Goal: Information Seeking & Learning: Learn about a topic

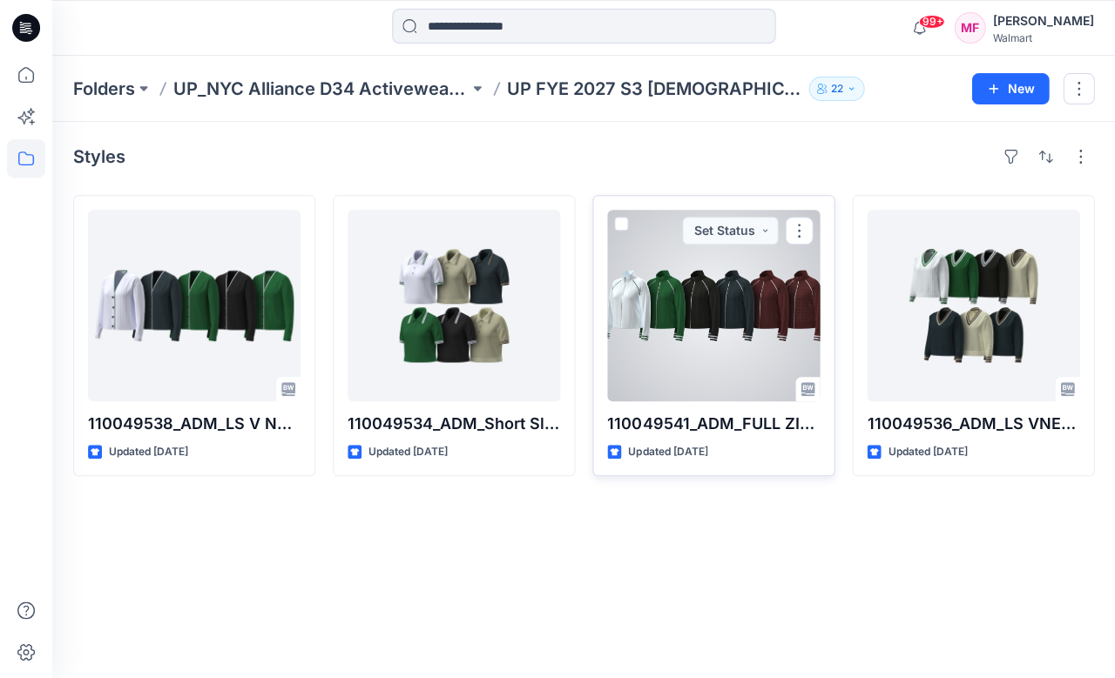
click at [779, 324] on div at bounding box center [713, 306] width 213 height 192
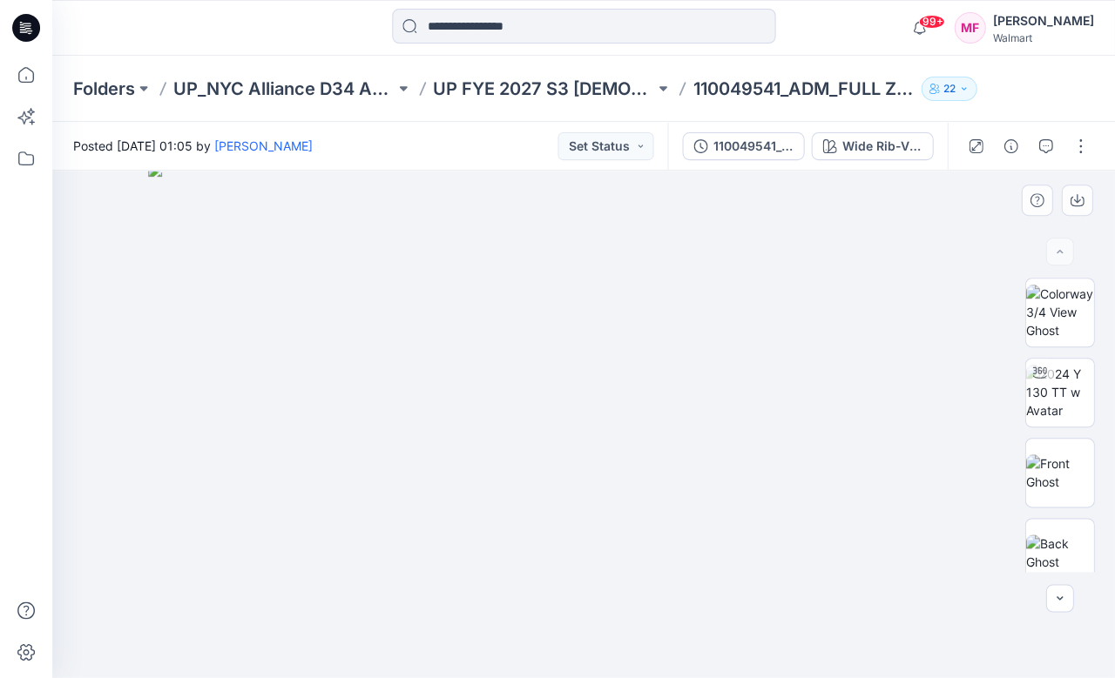
click at [378, 425] on img at bounding box center [583, 420] width 871 height 515
click at [877, 145] on div "Wide Rib-Vivid White Combo" at bounding box center [881, 146] width 80 height 19
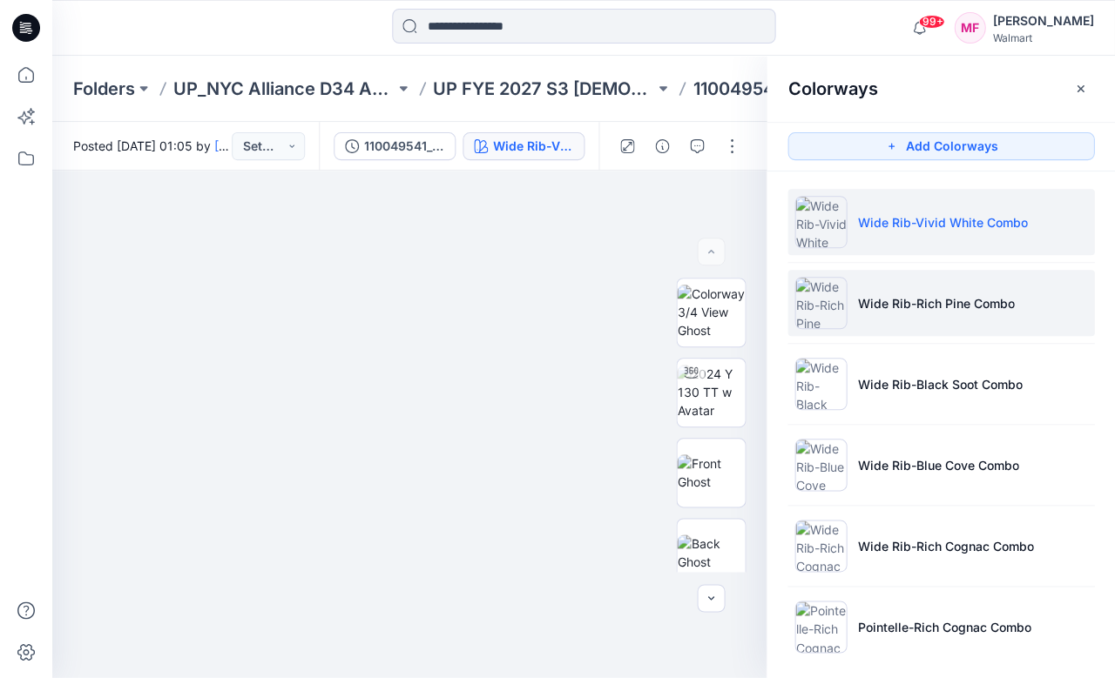
click at [888, 306] on p "Wide Rib-Rich Pine Combo" at bounding box center [935, 303] width 157 height 18
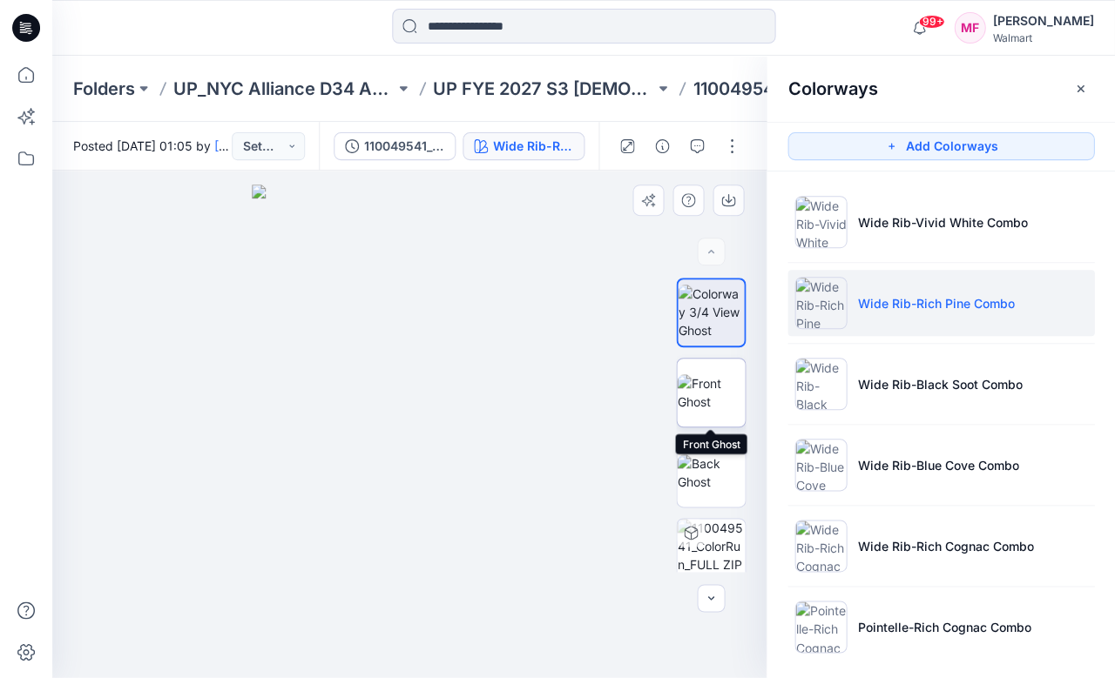
click at [712, 388] on img at bounding box center [711, 392] width 68 height 37
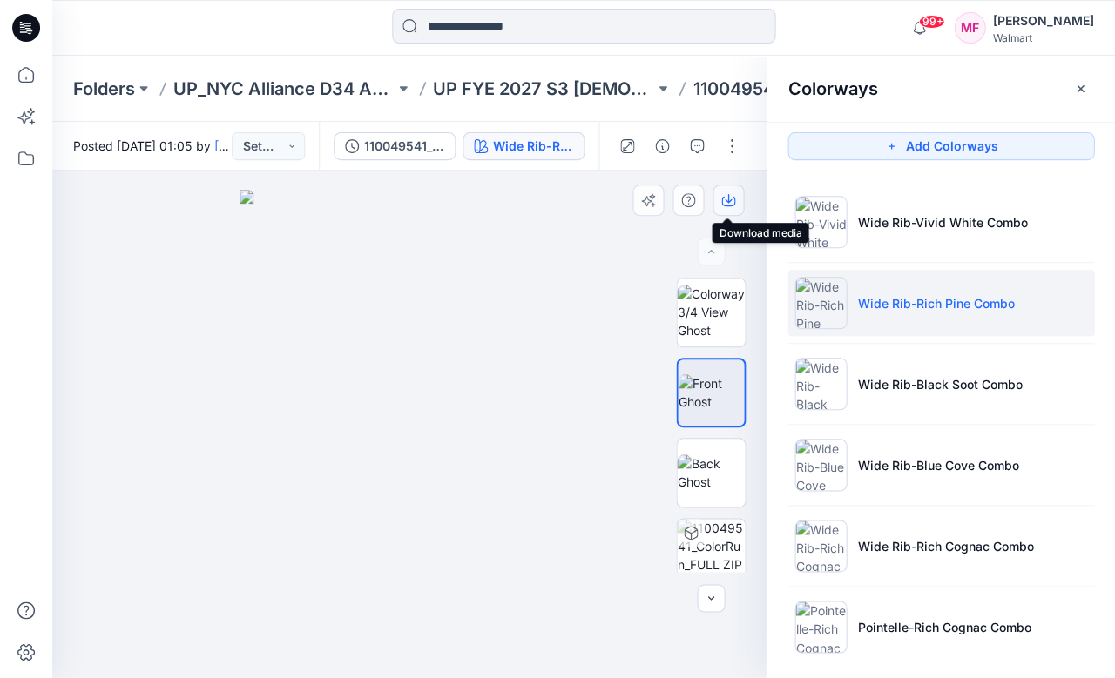
click at [728, 195] on icon "button" at bounding box center [728, 200] width 14 height 14
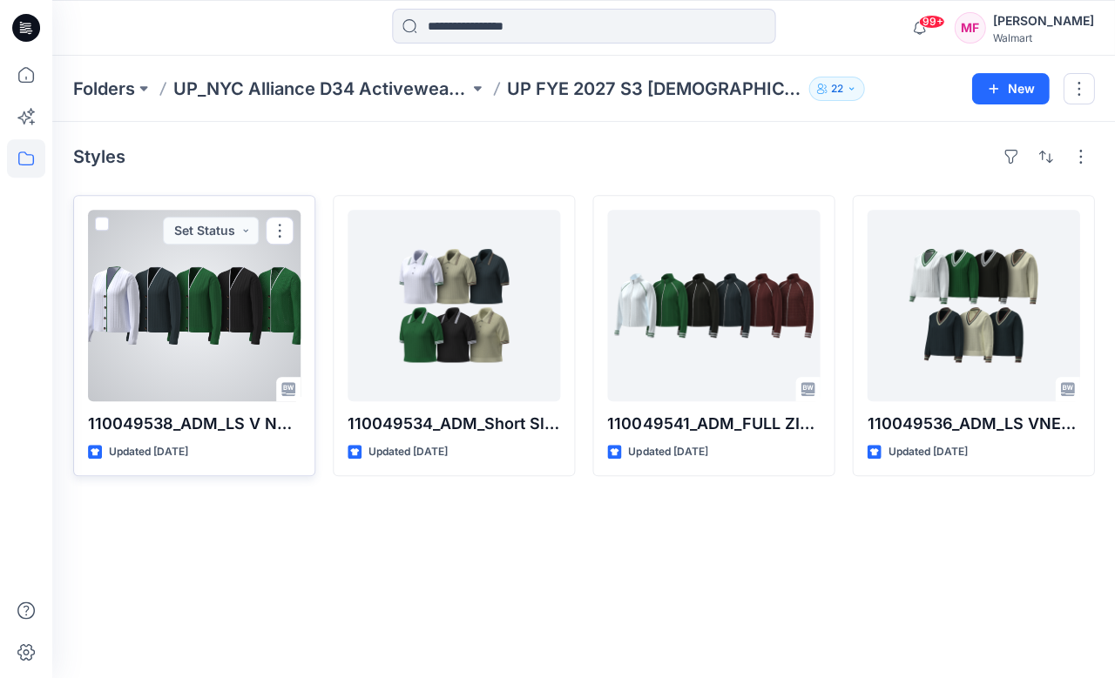
click at [267, 286] on div at bounding box center [194, 306] width 213 height 192
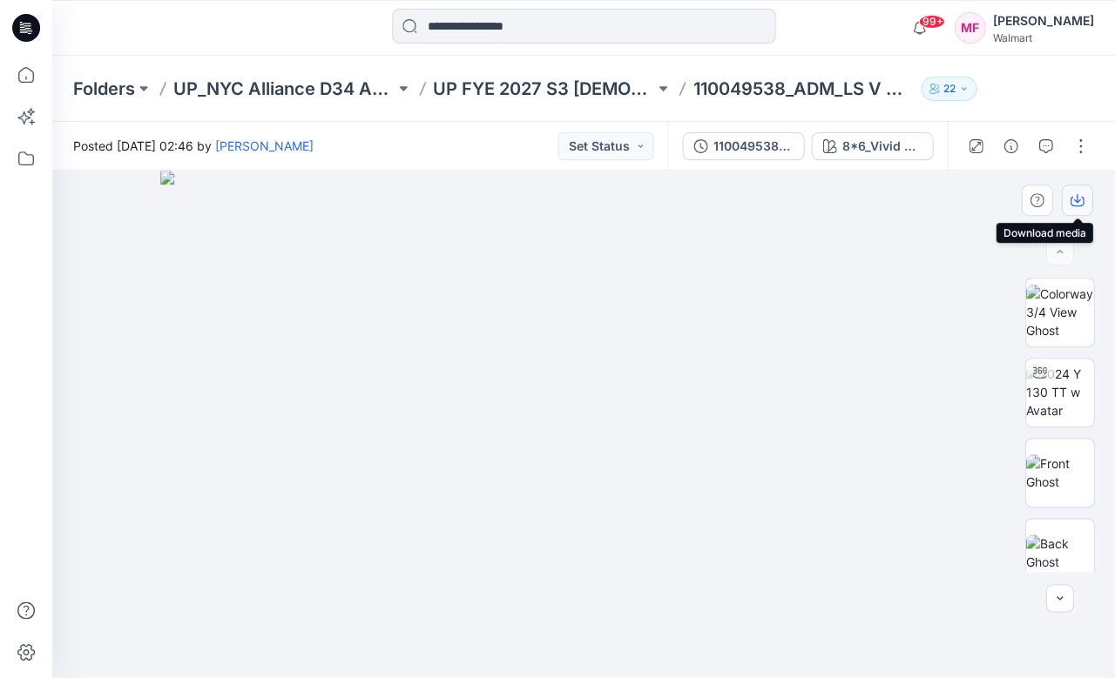
click at [1076, 197] on icon "button" at bounding box center [1076, 200] width 14 height 14
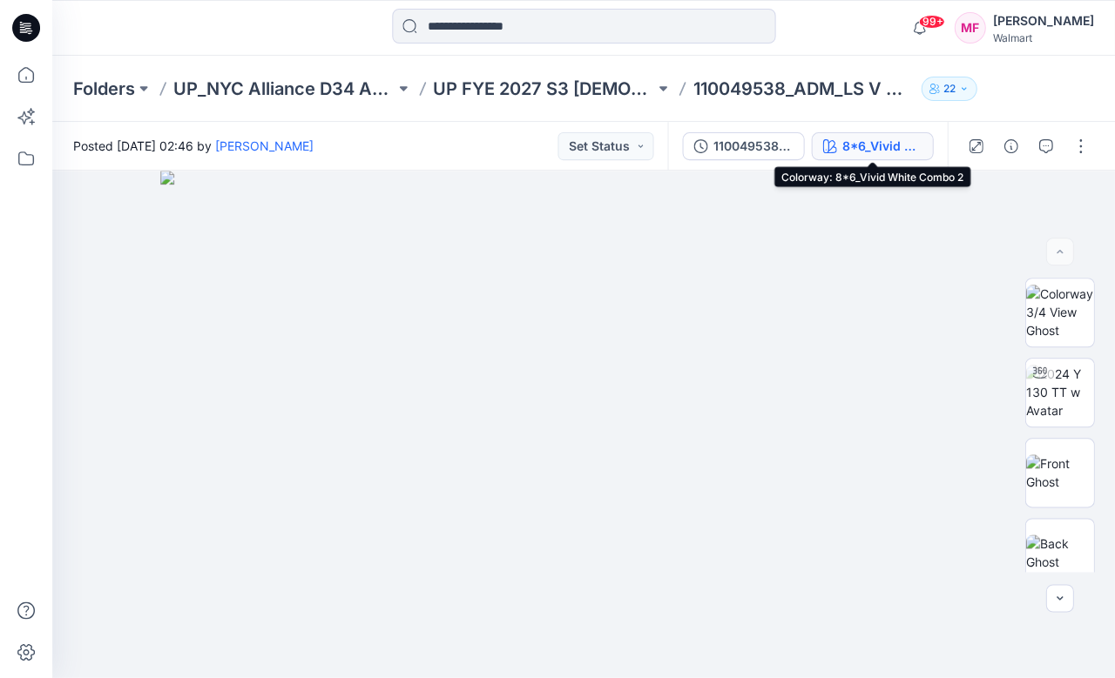
click at [877, 147] on div "8*6_Vivid White Combo 2" at bounding box center [881, 146] width 80 height 19
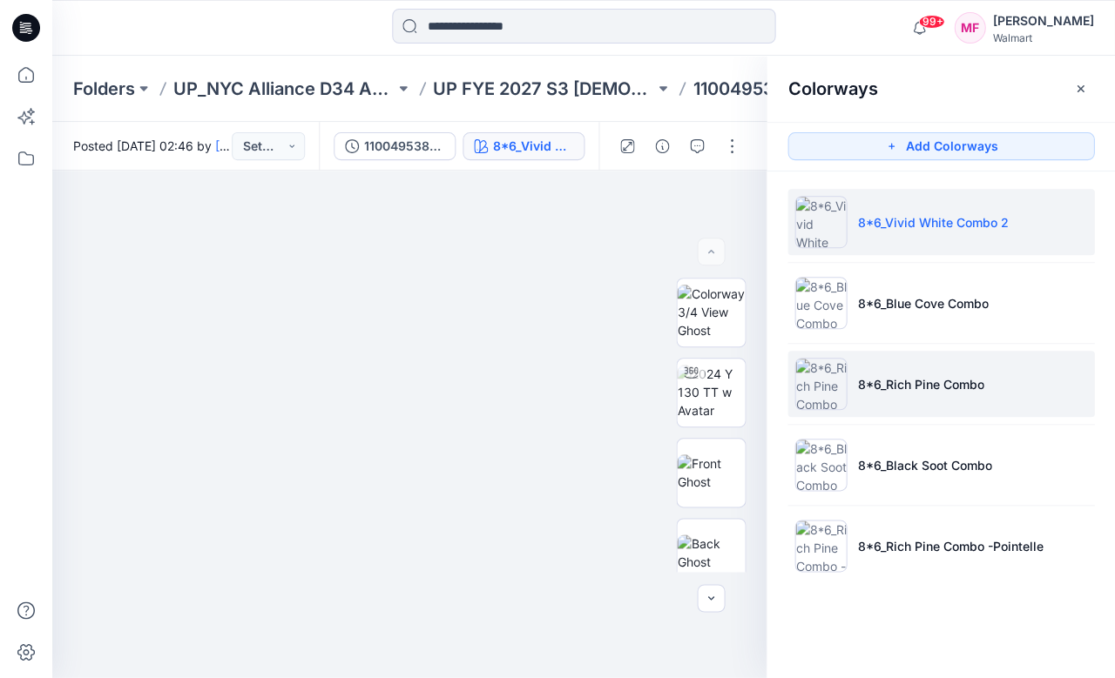
click at [927, 385] on p "8*6_Rich Pine Combo" at bounding box center [920, 384] width 126 height 18
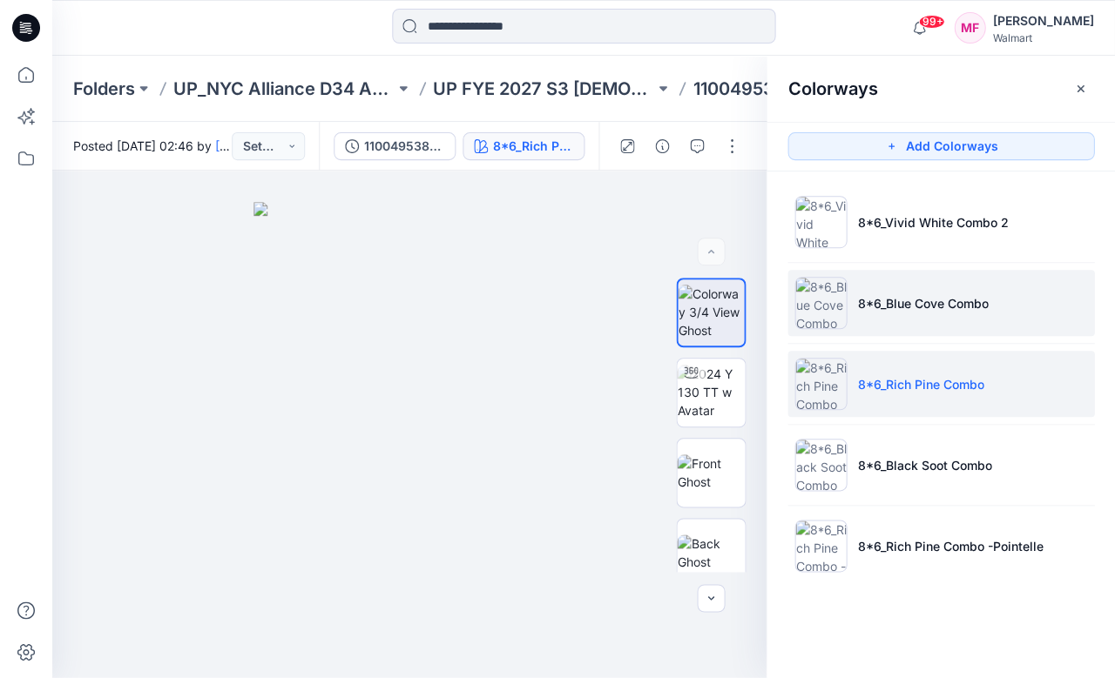
click at [915, 311] on p "8*6_Blue Cove Combo" at bounding box center [922, 303] width 131 height 18
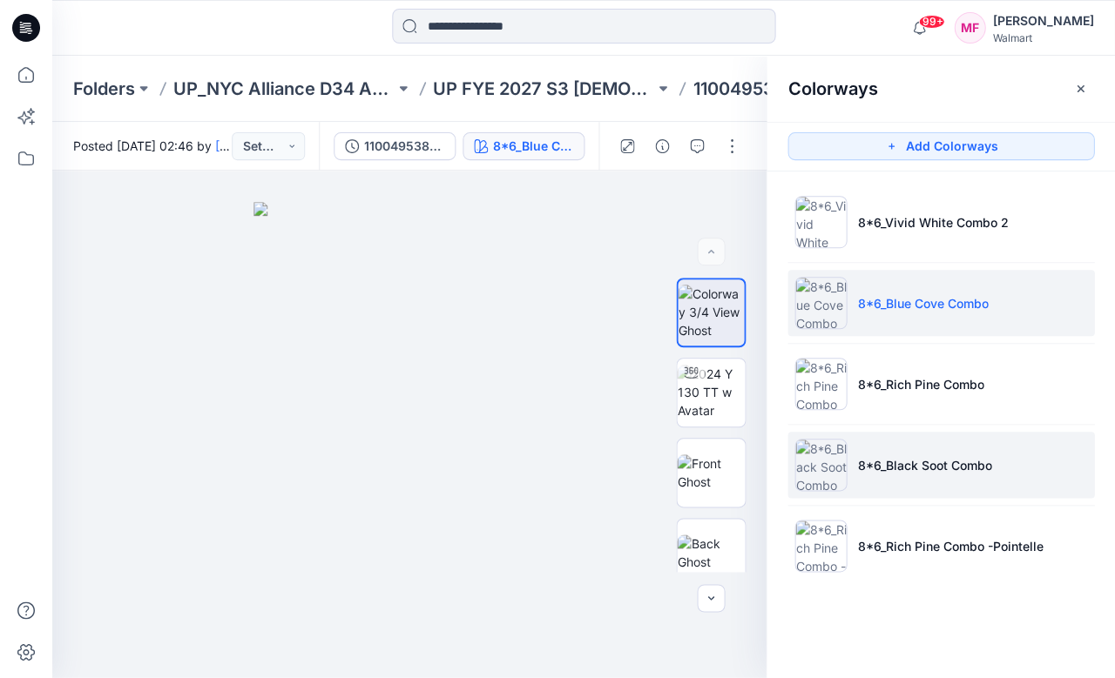
click at [906, 463] on p "8*6_Black Soot Combo" at bounding box center [924, 465] width 134 height 18
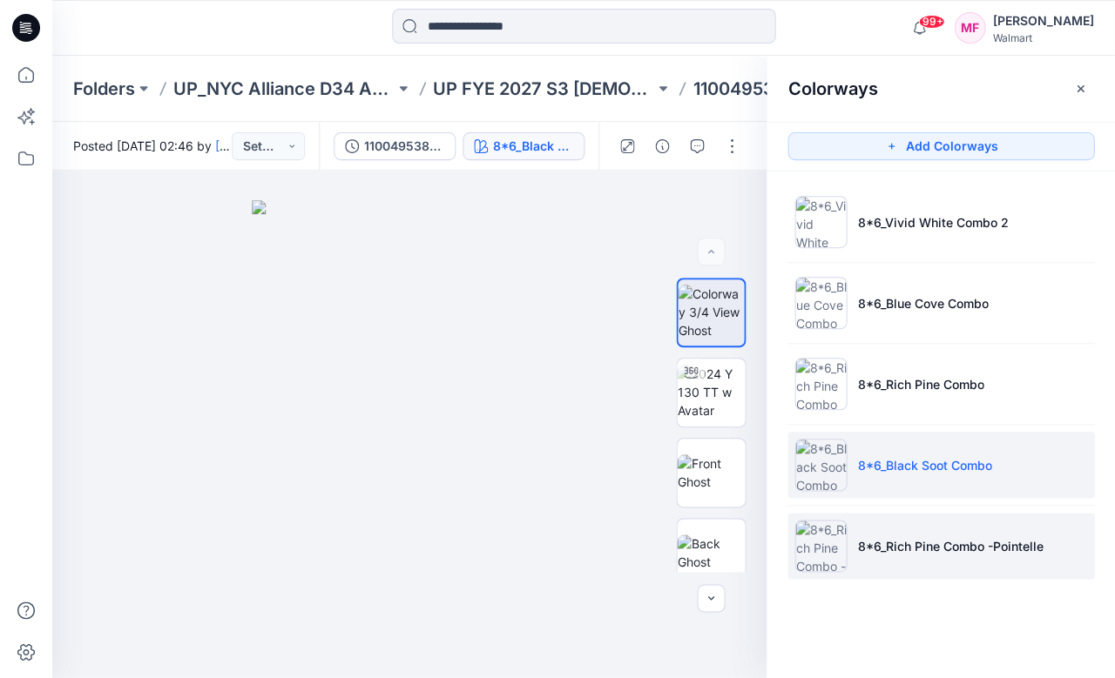
click at [904, 551] on p "8*6_Rich Pine Combo -Pointelle" at bounding box center [950, 546] width 186 height 18
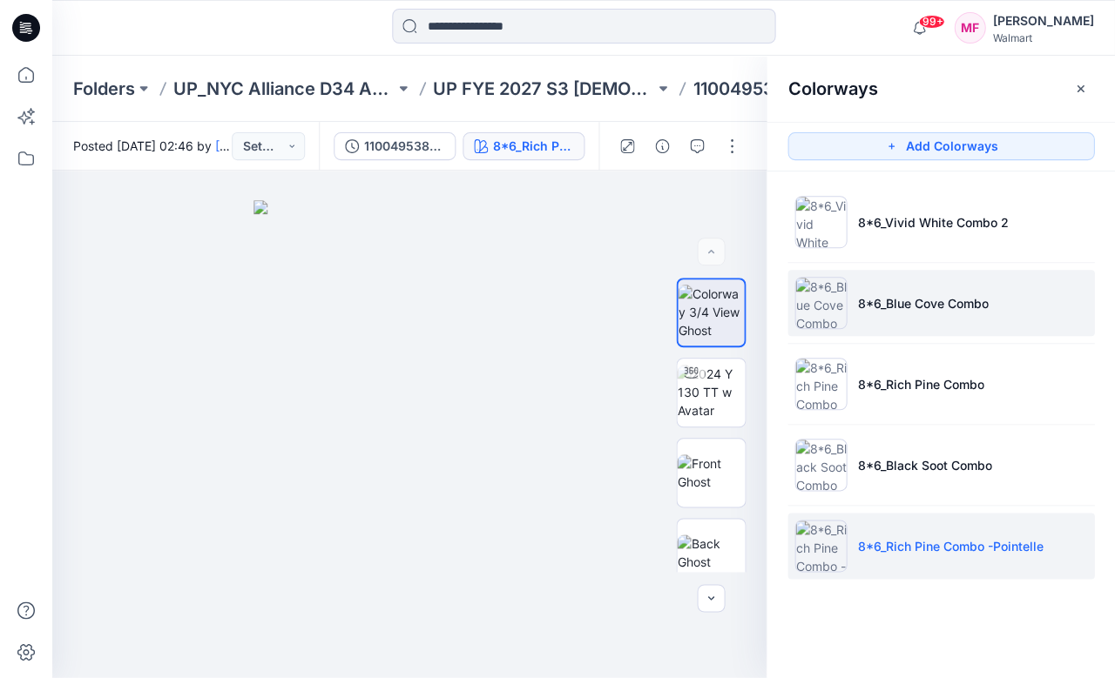
click at [882, 302] on p "8*6_Blue Cove Combo" at bounding box center [922, 303] width 131 height 18
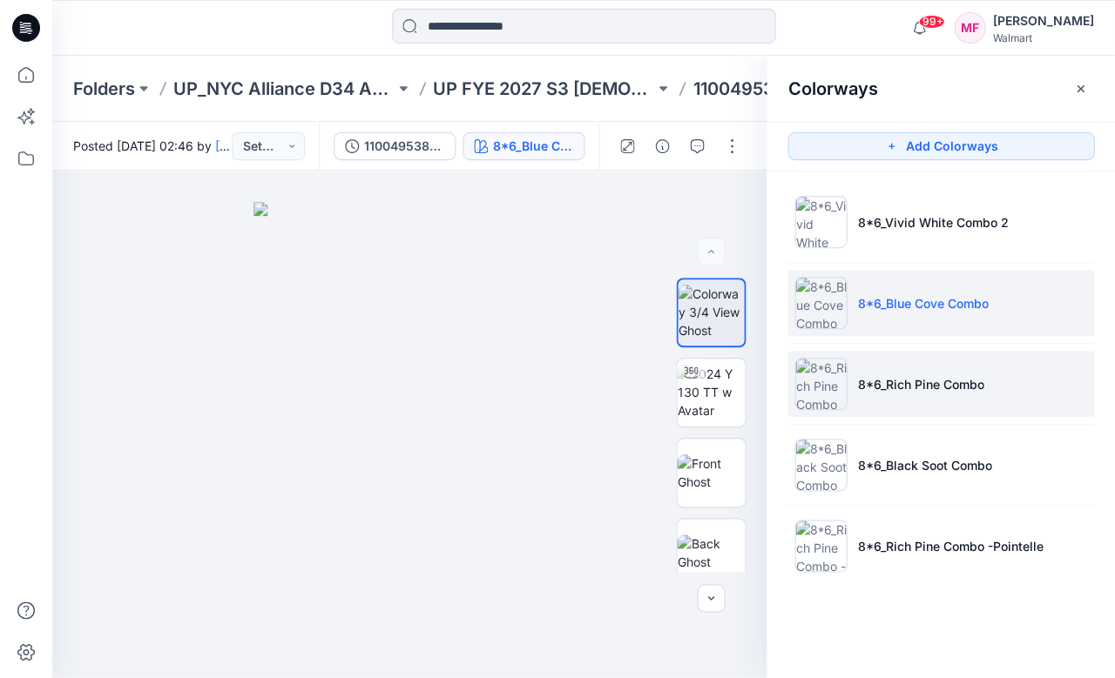
click at [871, 395] on li "8*6_Rich Pine Combo" at bounding box center [940, 384] width 307 height 66
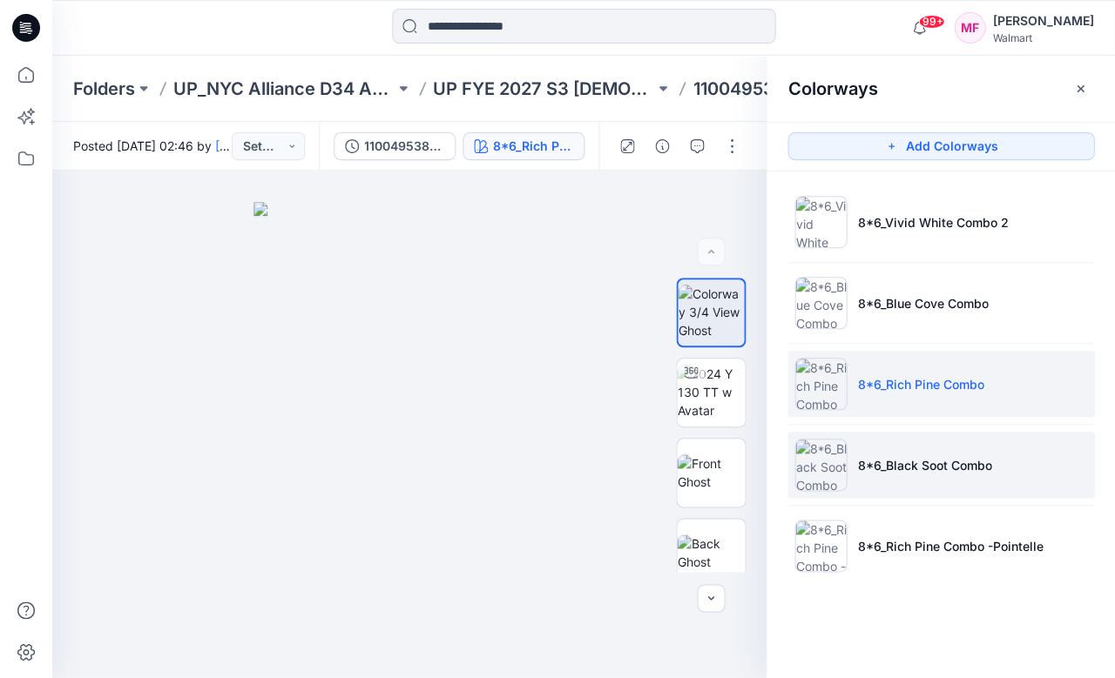
click at [874, 457] on p "8*6_Black Soot Combo" at bounding box center [924, 465] width 134 height 18
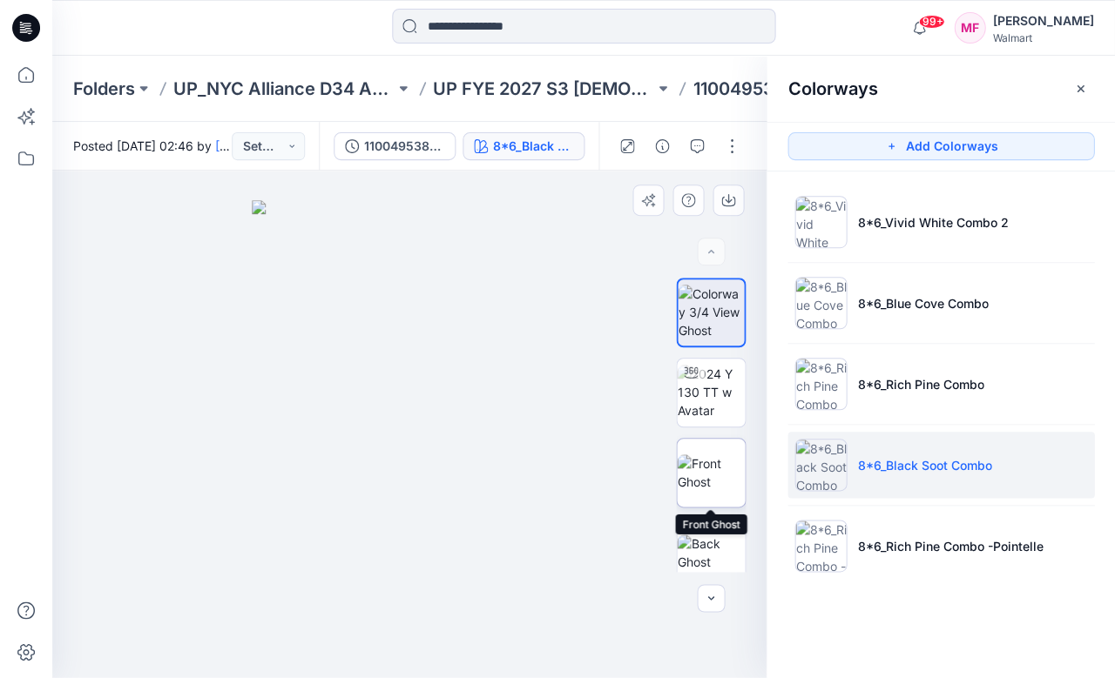
click at [714, 475] on img at bounding box center [711, 473] width 68 height 37
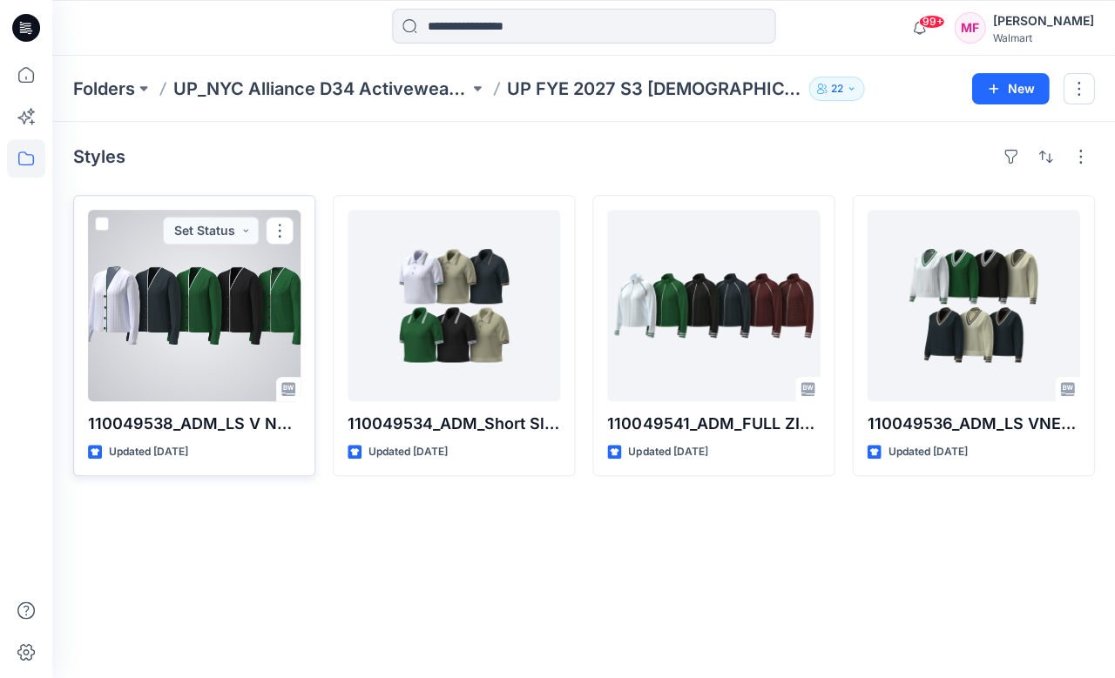
click at [249, 304] on div at bounding box center [194, 306] width 213 height 192
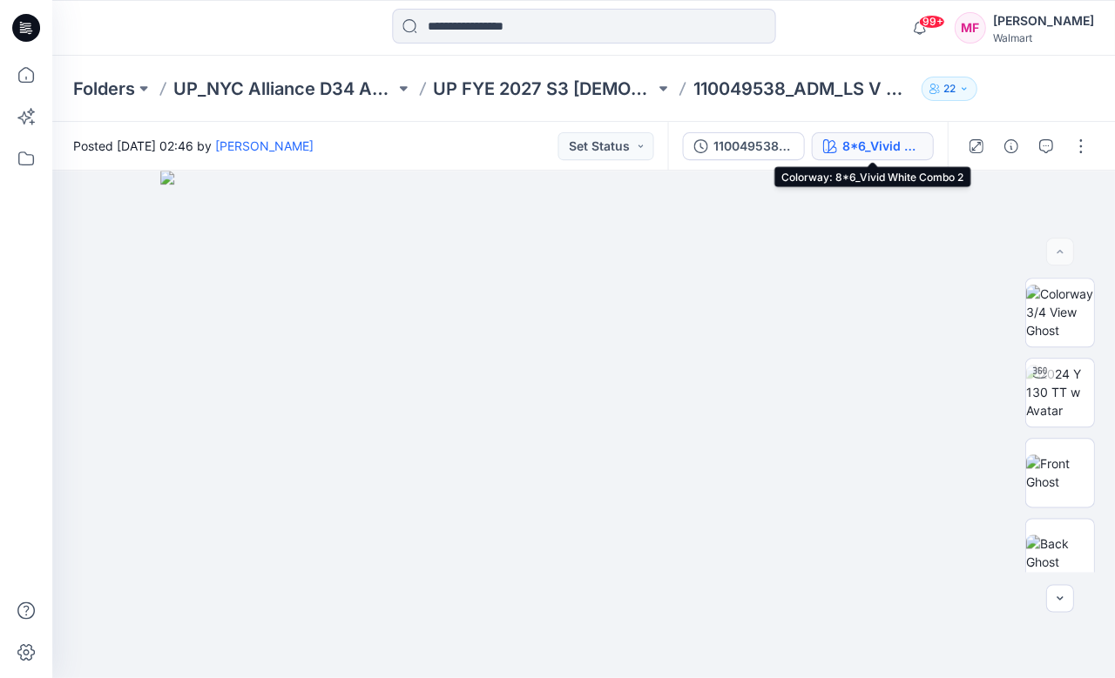
click at [882, 145] on div "8*6_Vivid White Combo 2" at bounding box center [881, 146] width 80 height 19
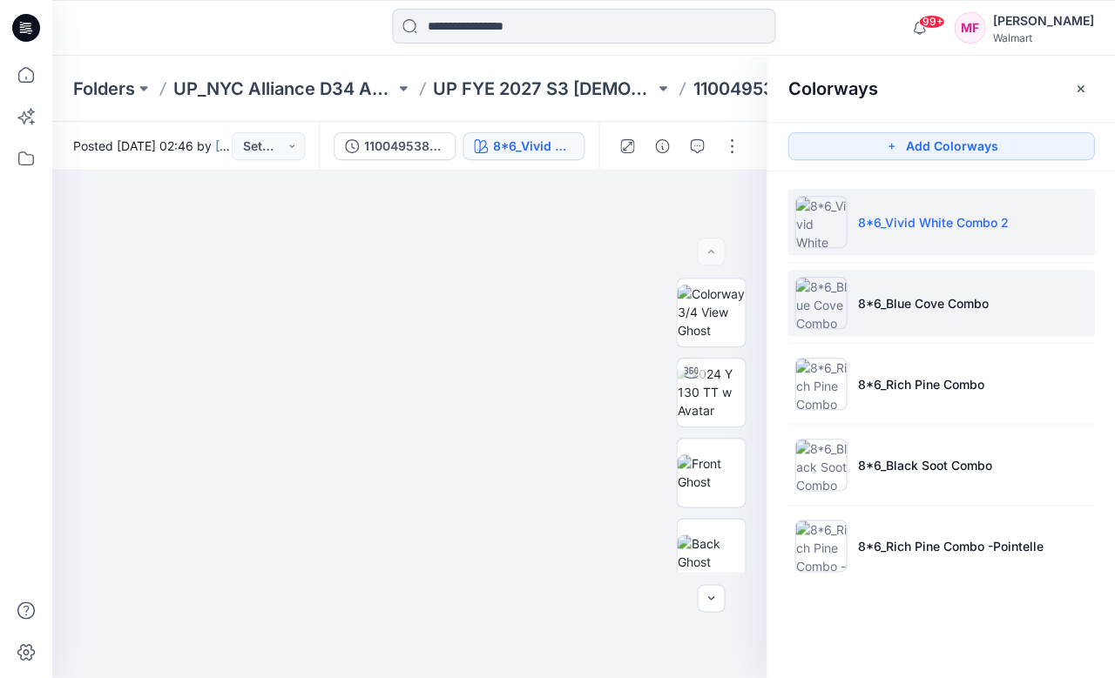
click at [903, 297] on p "8*6_Blue Cove Combo" at bounding box center [922, 303] width 131 height 18
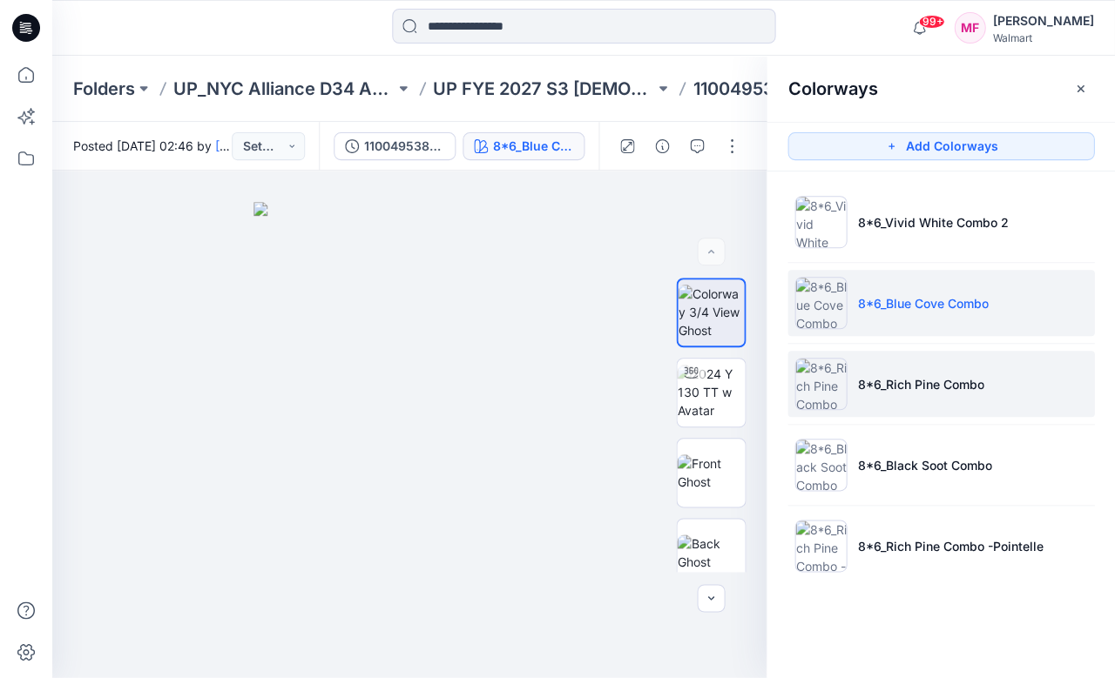
click at [901, 388] on p "8*6_Rich Pine Combo" at bounding box center [920, 384] width 126 height 18
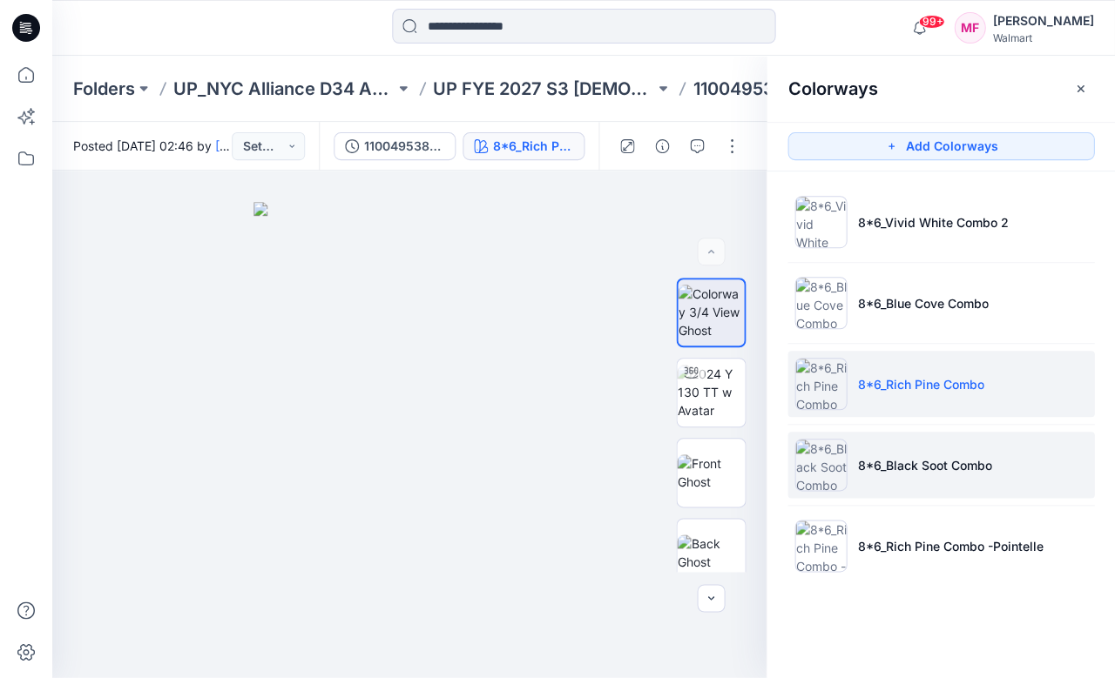
click at [902, 459] on p "8*6_Black Soot Combo" at bounding box center [924, 465] width 134 height 18
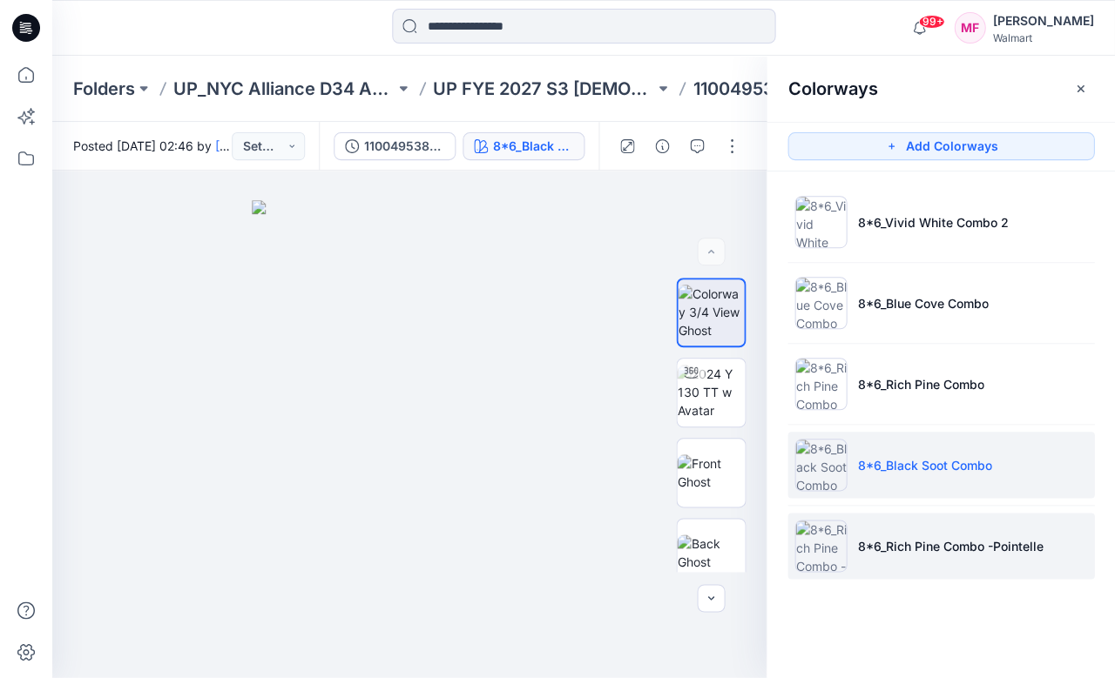
click at [913, 538] on p "8*6_Rich Pine Combo -Pointelle" at bounding box center [950, 546] width 186 height 18
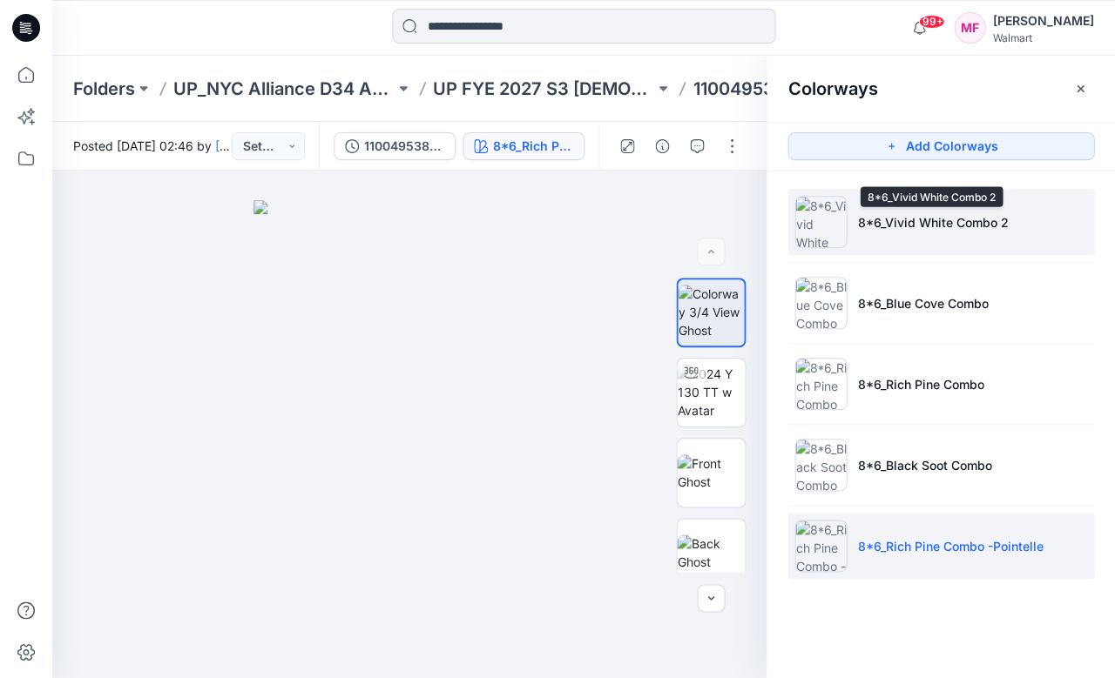
click at [901, 222] on p "8*6_Vivid White Combo 2" at bounding box center [932, 222] width 151 height 18
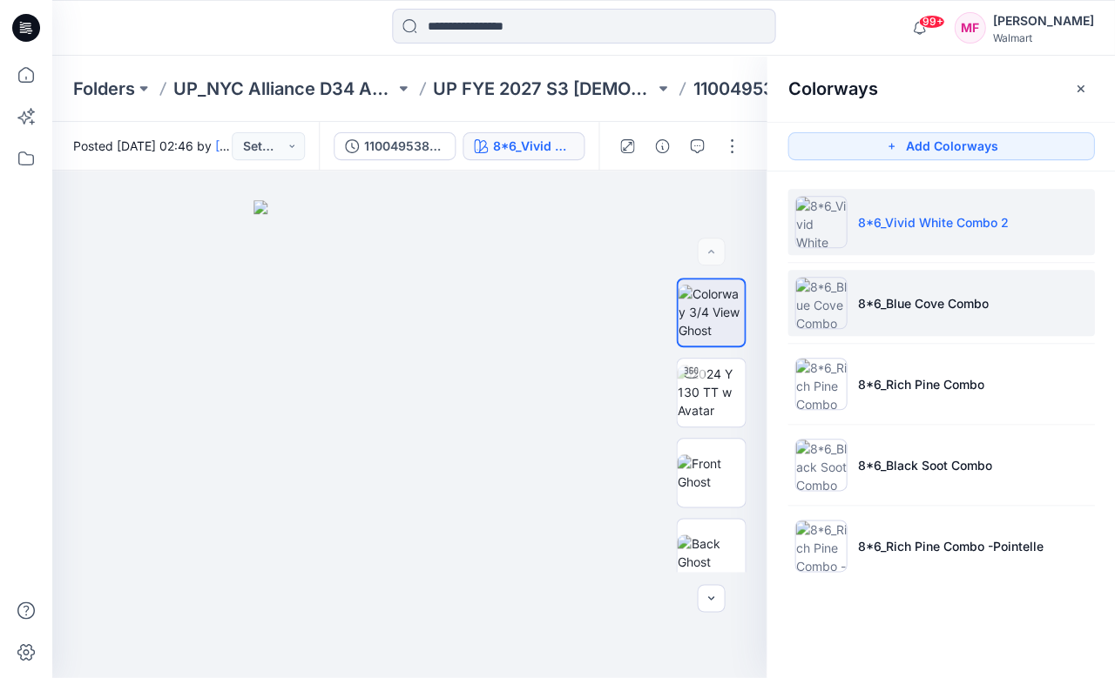
click at [911, 287] on li "8*6_Blue Cove Combo" at bounding box center [940, 303] width 307 height 66
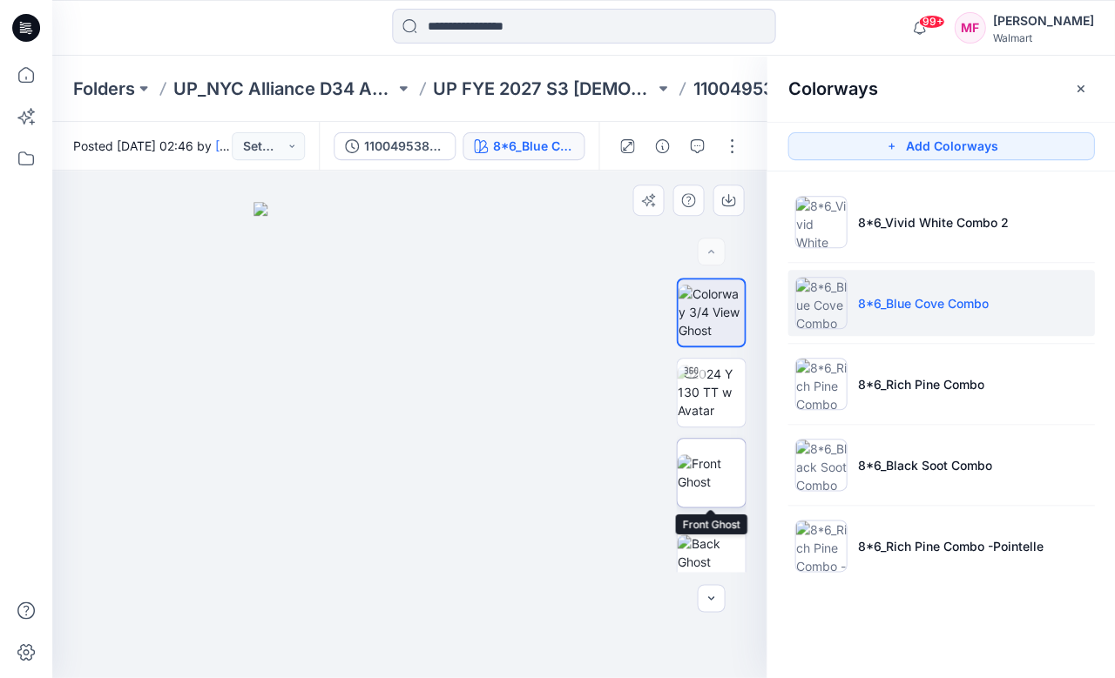
click at [719, 476] on img at bounding box center [711, 473] width 68 height 37
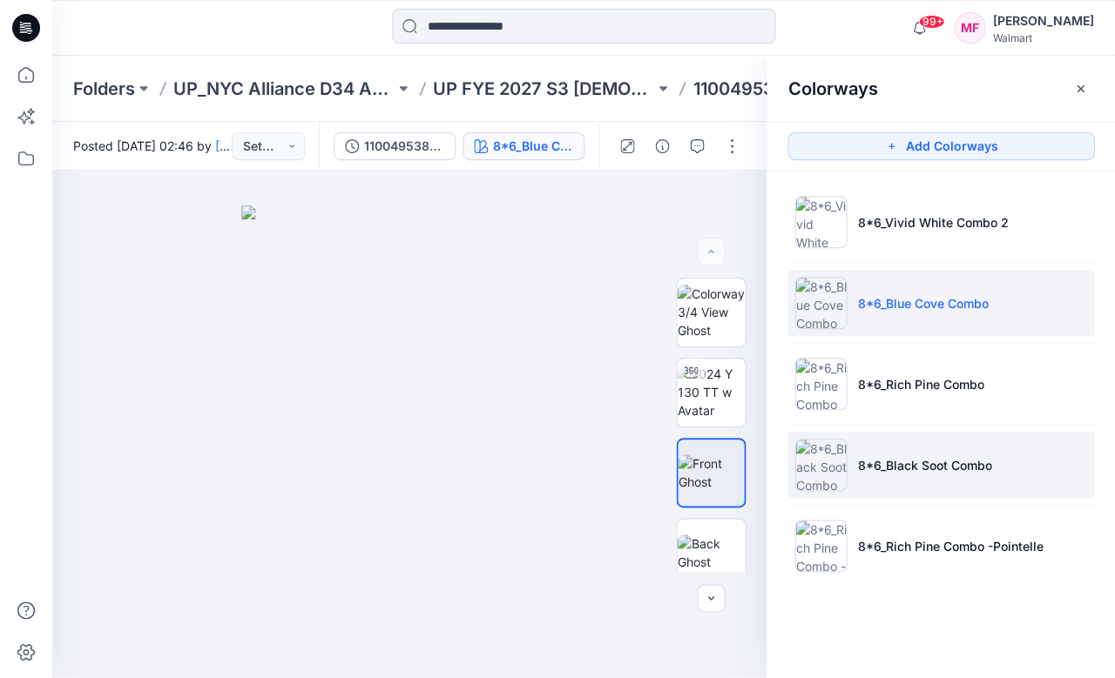
click at [889, 443] on li "8*6_Black Soot Combo" at bounding box center [940, 465] width 307 height 66
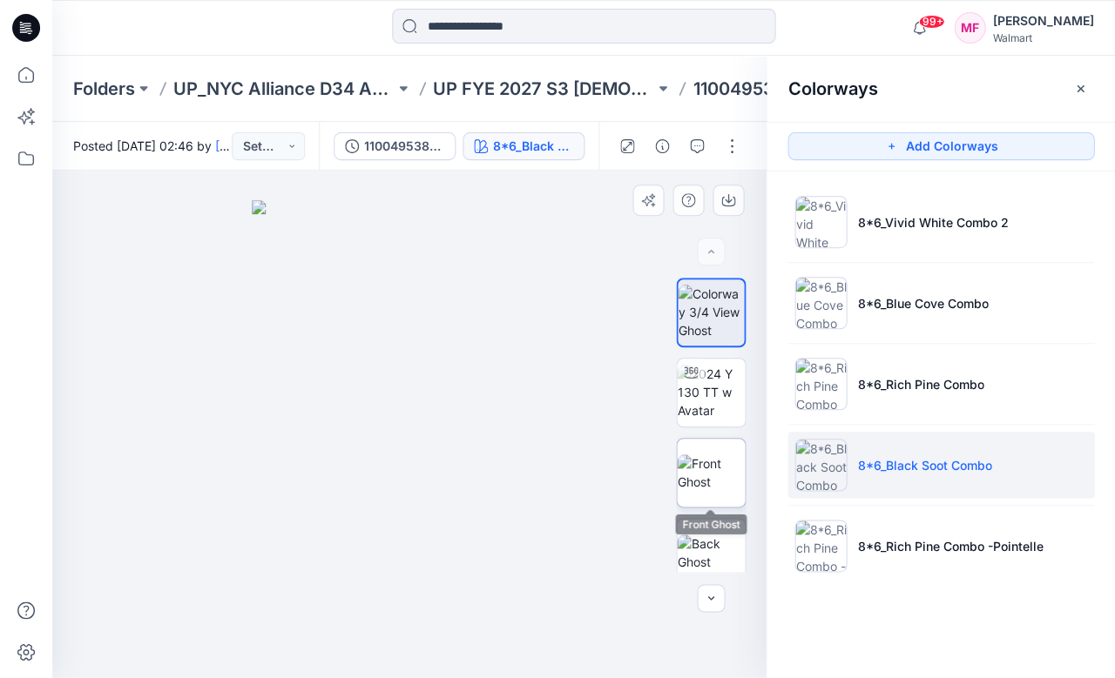
click at [708, 479] on img at bounding box center [711, 473] width 68 height 37
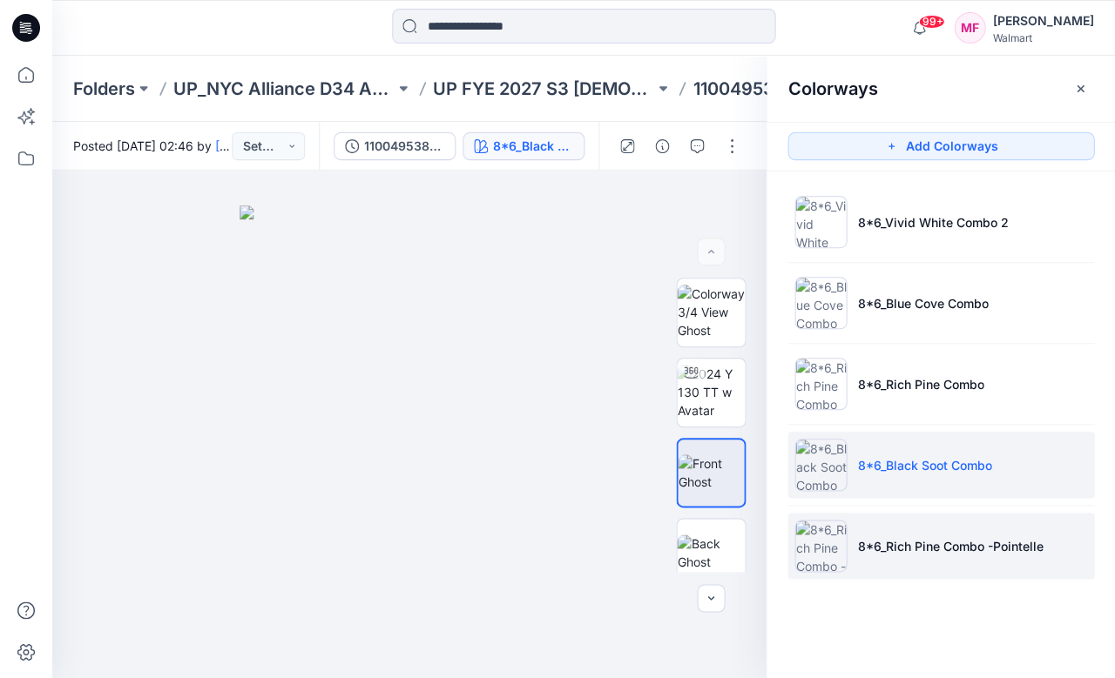
click at [886, 545] on p "8*6_Rich Pine Combo -Pointelle" at bounding box center [950, 546] width 186 height 18
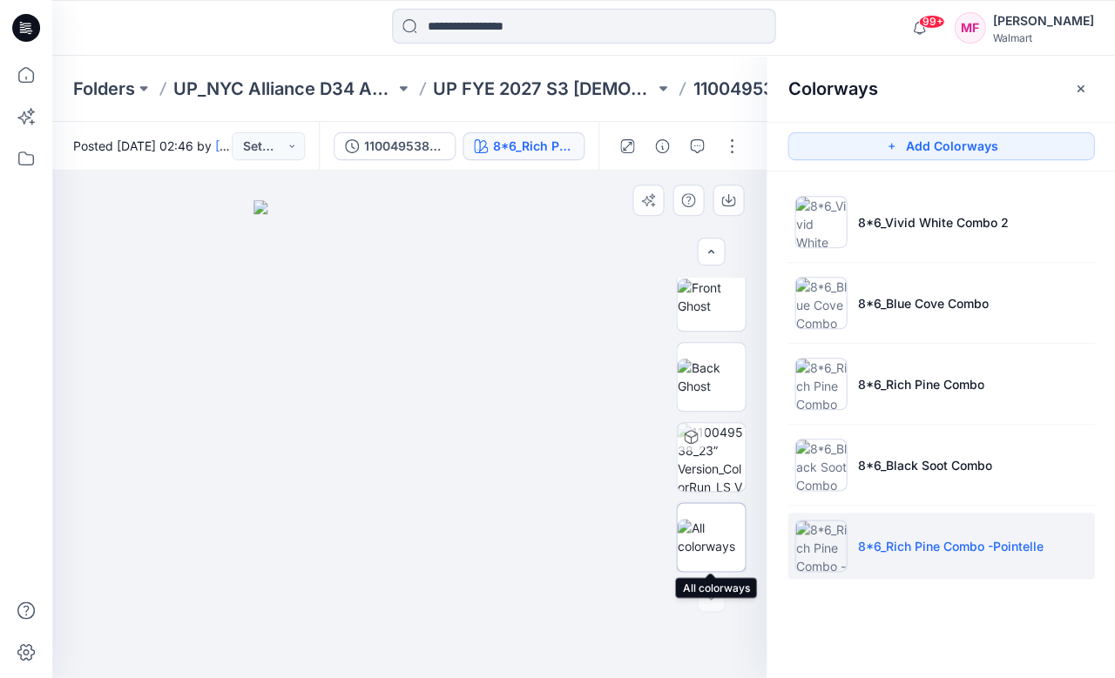
click at [710, 544] on img at bounding box center [711, 537] width 68 height 37
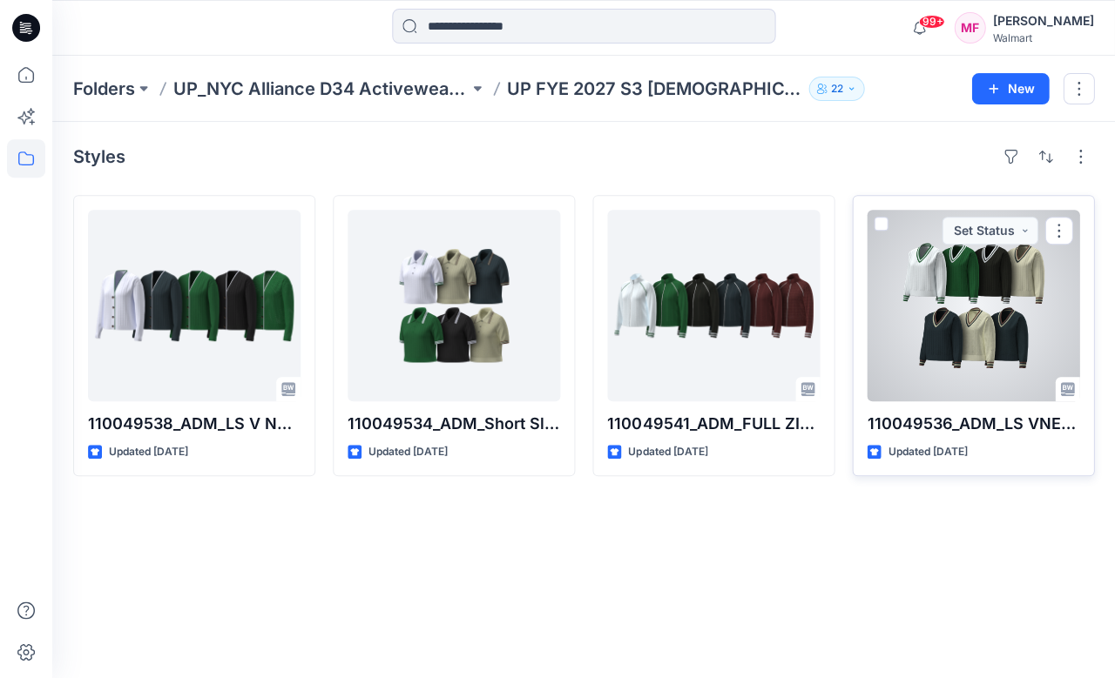
click at [948, 313] on div at bounding box center [973, 306] width 213 height 192
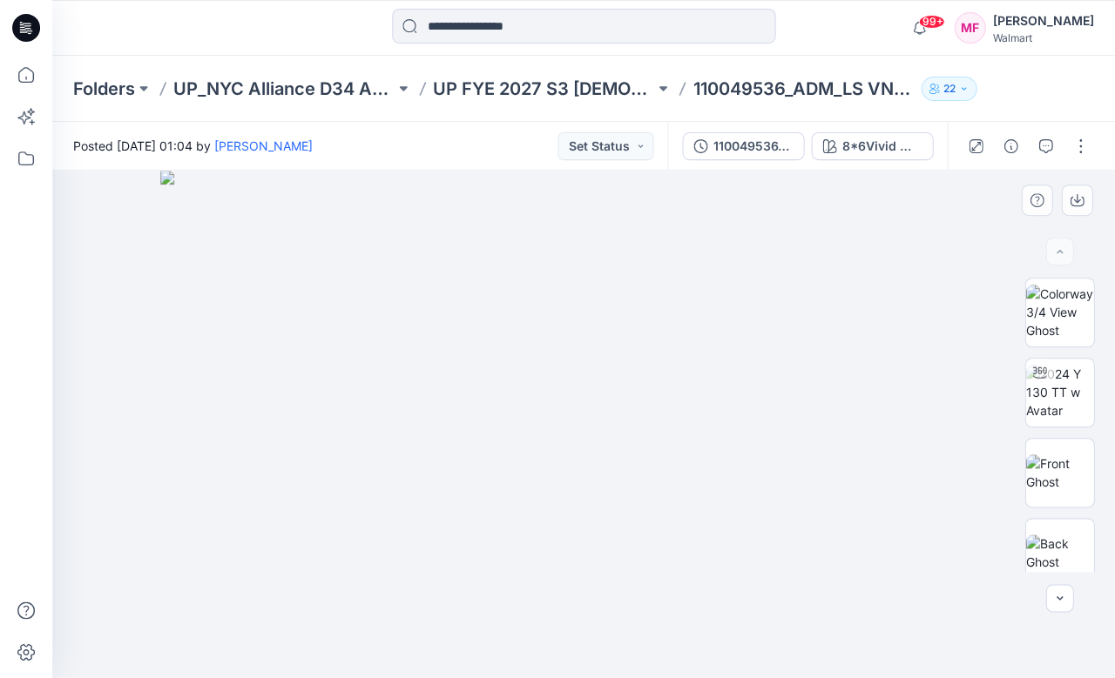
click at [702, 519] on img at bounding box center [582, 424] width 845 height 507
click at [872, 150] on div "8*6Vivid White Combo" at bounding box center [881, 146] width 80 height 19
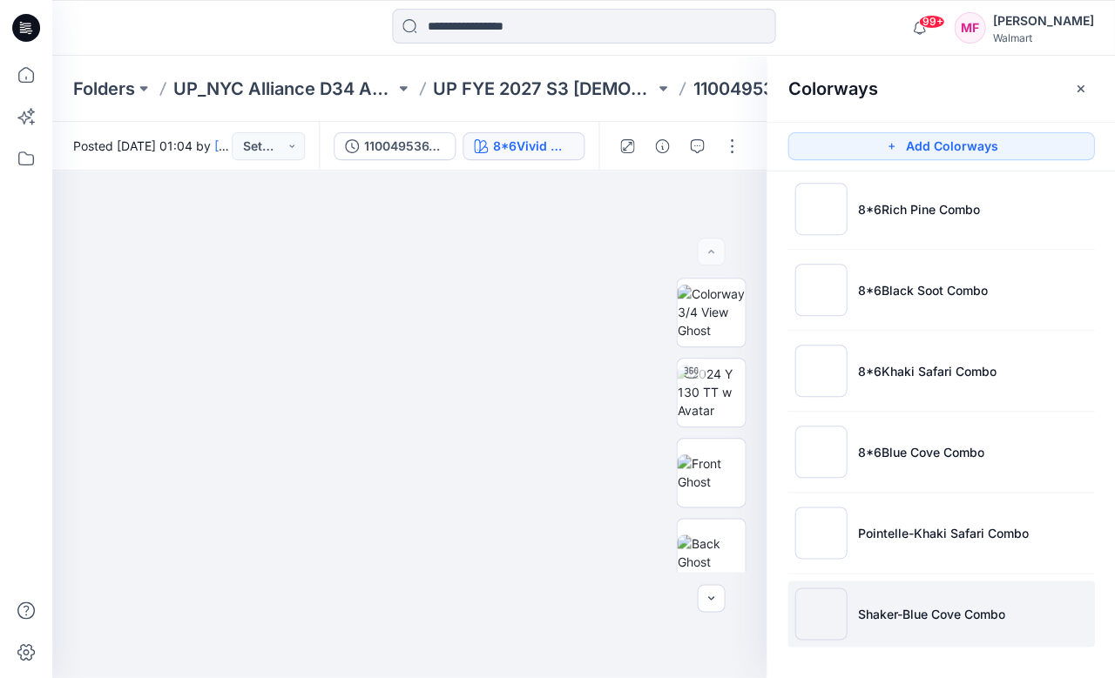
scroll to position [94, 0]
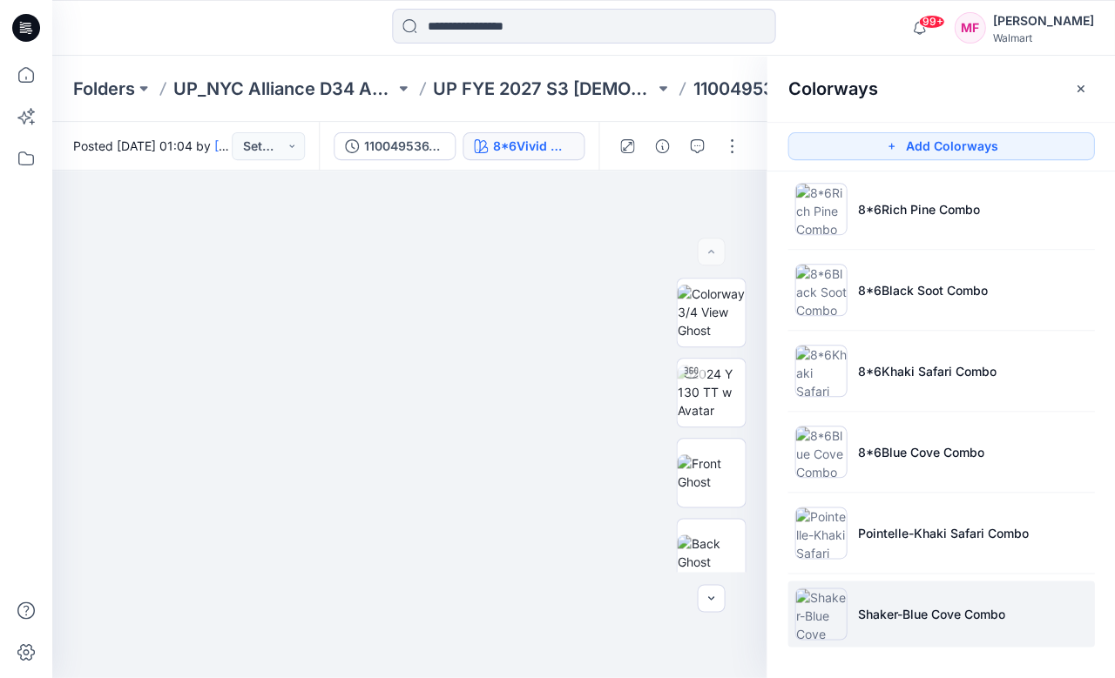
click at [907, 623] on li "Shaker-Blue Cove Combo" at bounding box center [940, 614] width 307 height 66
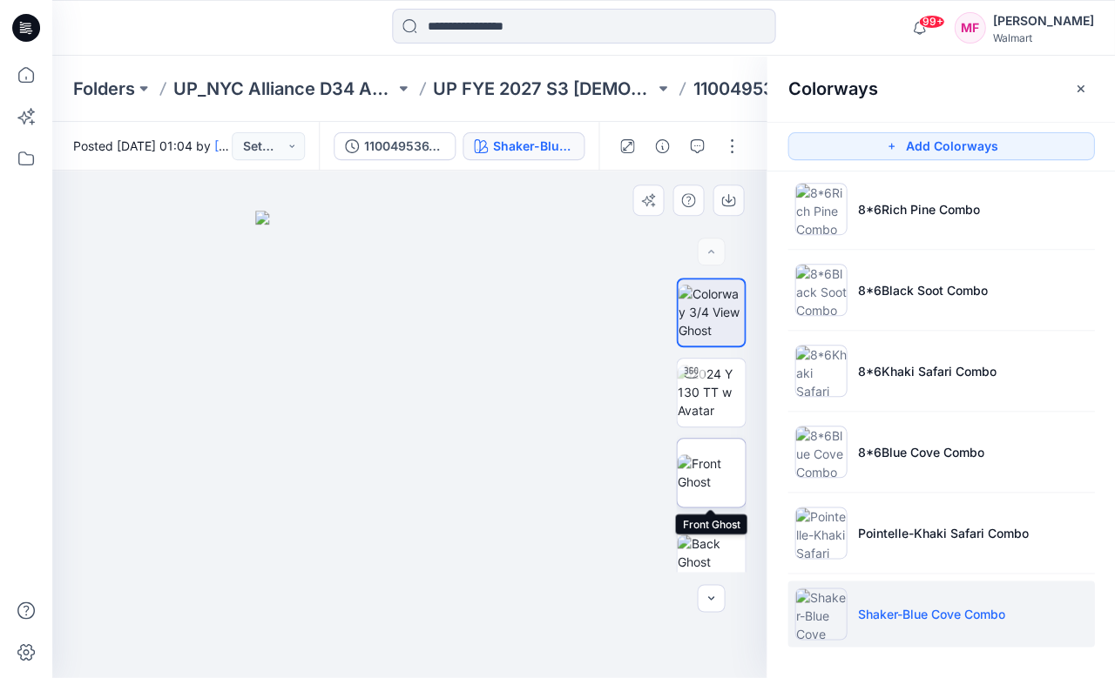
click at [718, 472] on img at bounding box center [711, 473] width 68 height 37
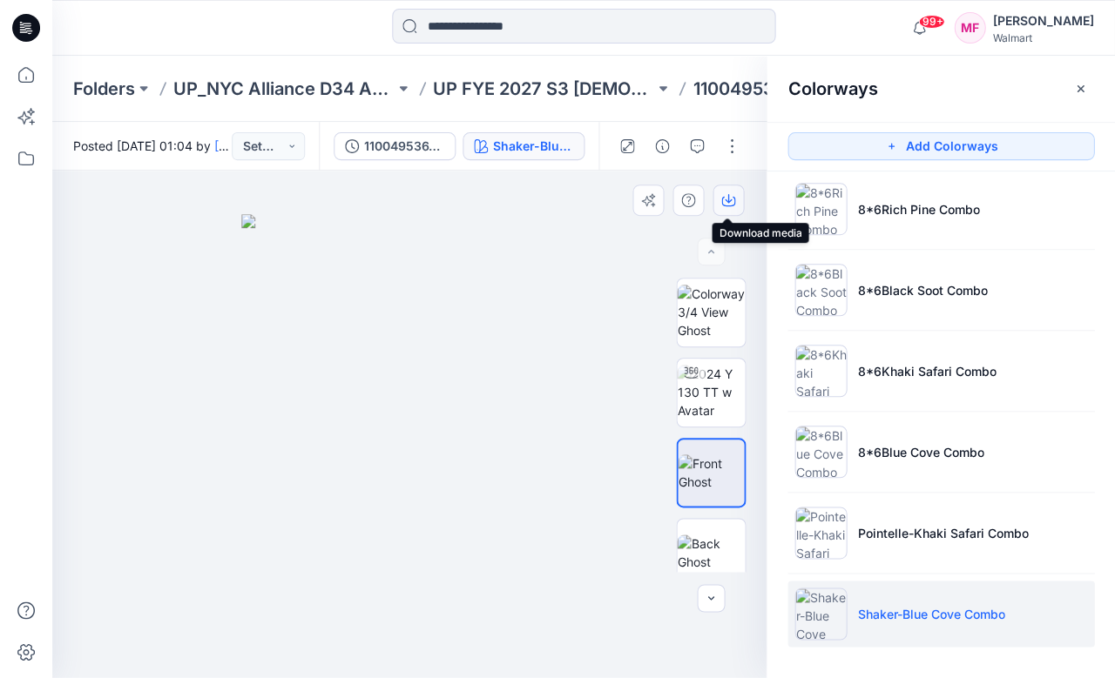
click at [725, 202] on icon "button" at bounding box center [728, 200] width 14 height 14
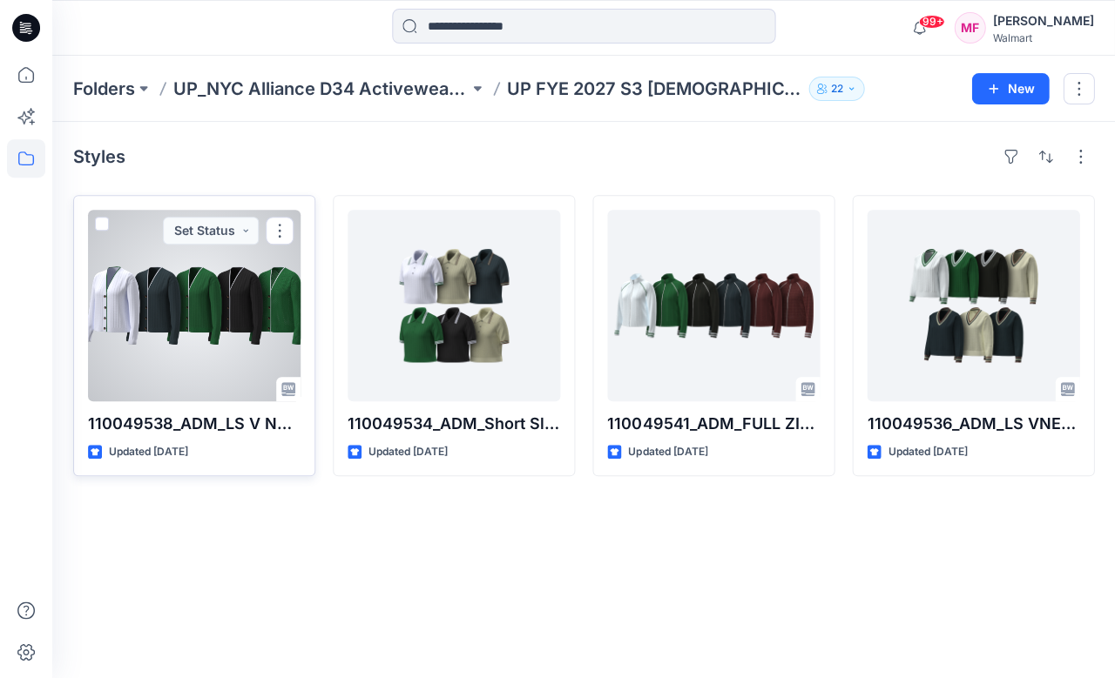
click at [186, 314] on div at bounding box center [194, 306] width 213 height 192
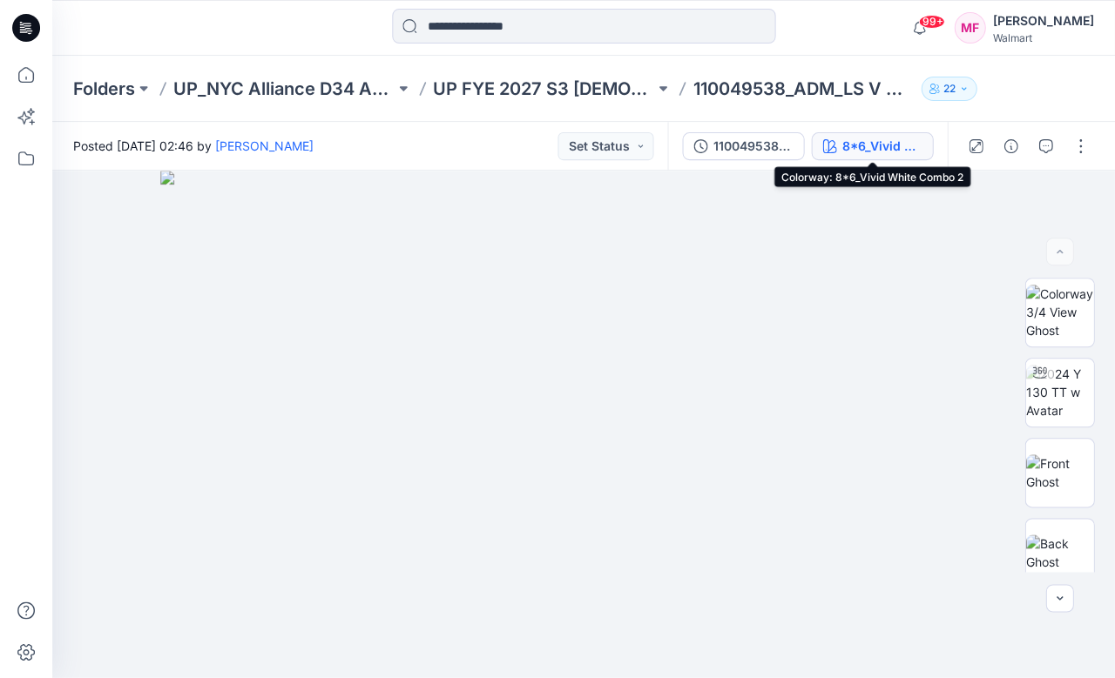
click at [877, 142] on div "8*6_Vivid White Combo 2" at bounding box center [881, 146] width 80 height 19
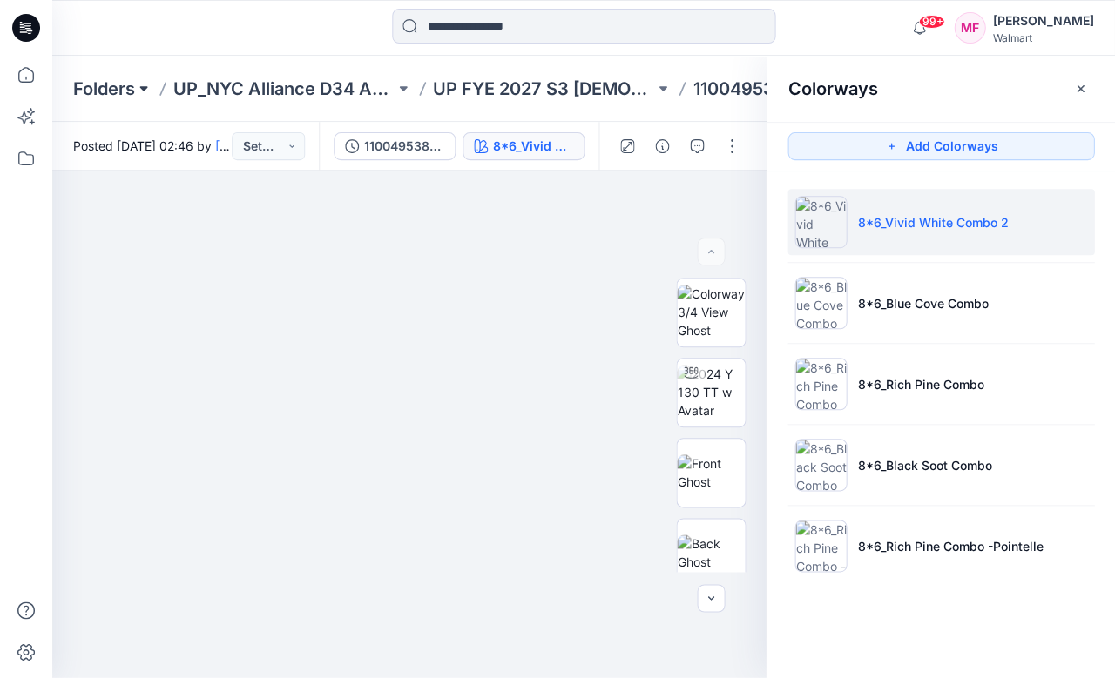
click at [144, 83] on button at bounding box center [143, 89] width 17 height 24
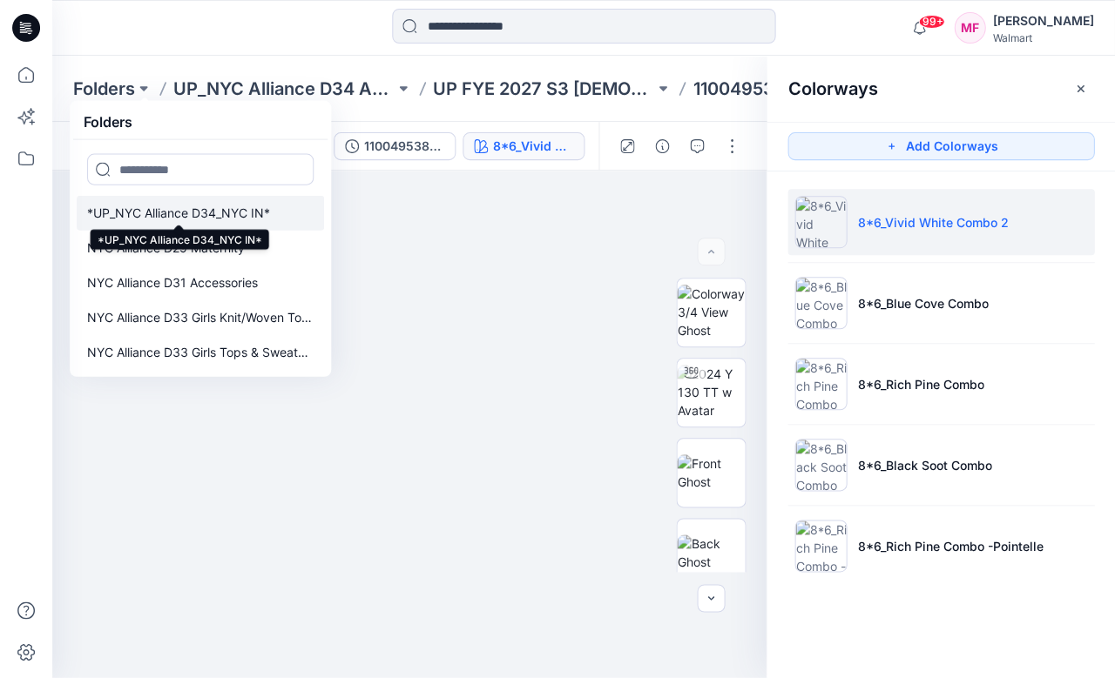
click at [151, 213] on p "*UP_NYC Alliance D34_NYC IN*" at bounding box center [178, 213] width 183 height 21
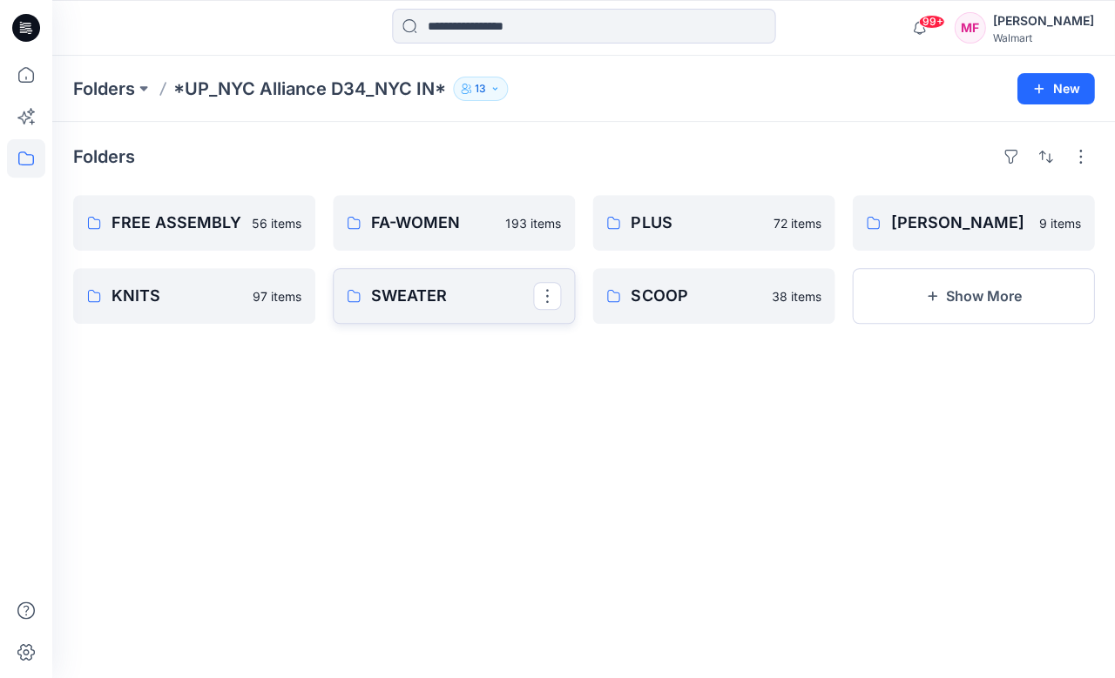
click at [453, 296] on p "SWEATER" at bounding box center [452, 296] width 162 height 24
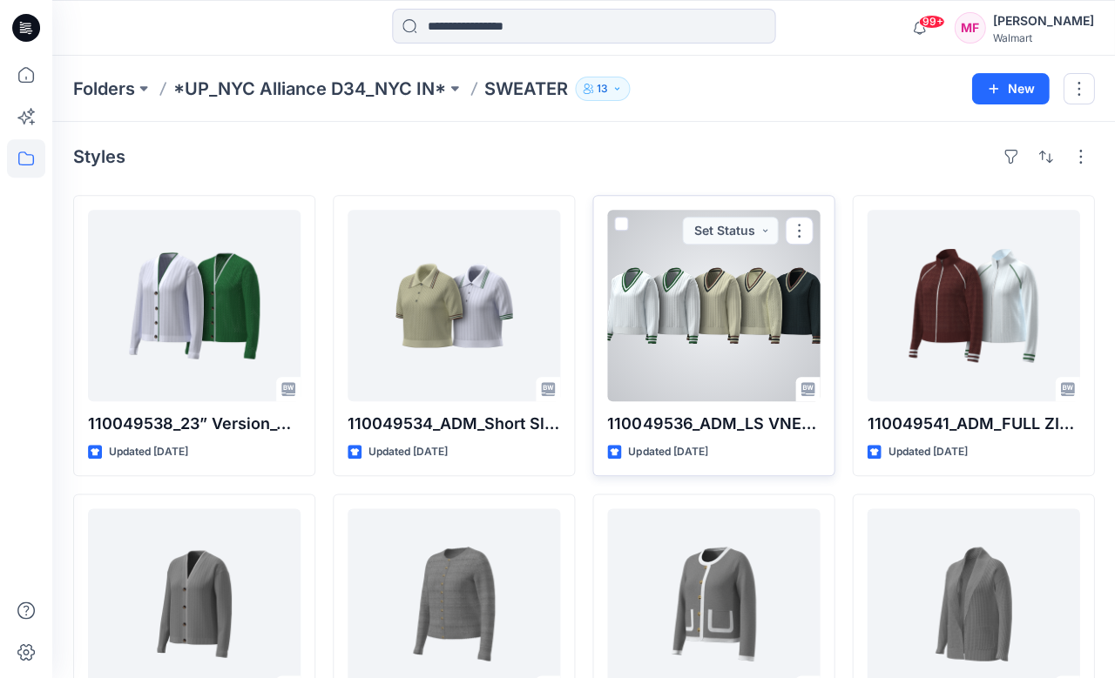
click at [682, 314] on div at bounding box center [713, 306] width 213 height 192
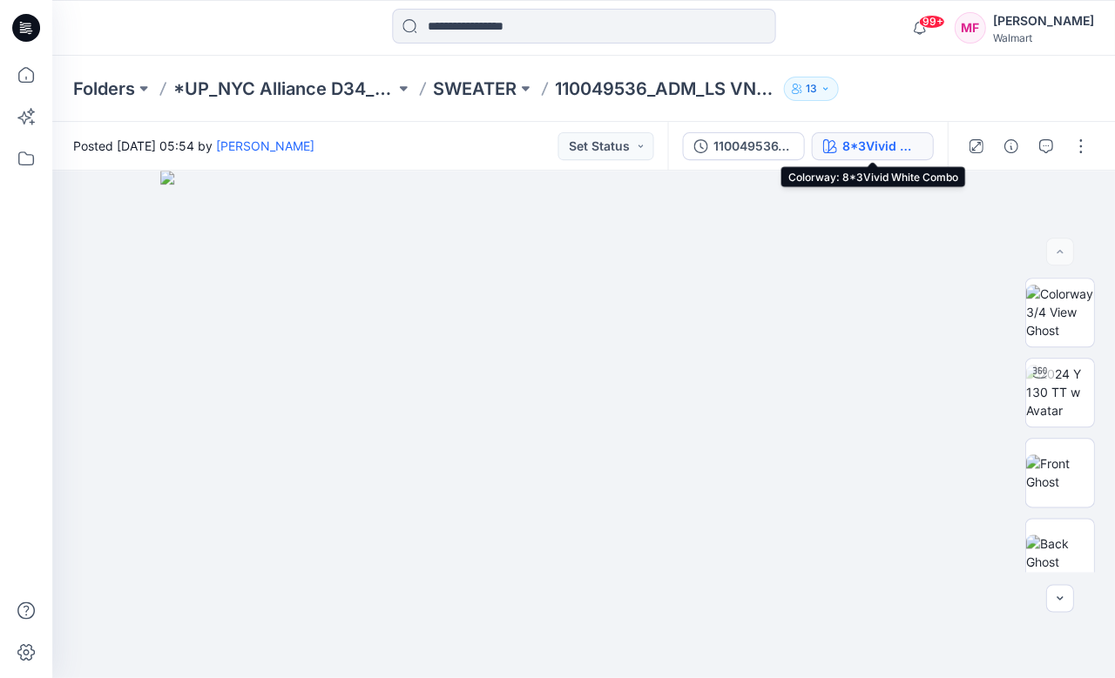
click at [852, 145] on div "8*3Vivid White Combo" at bounding box center [881, 146] width 80 height 19
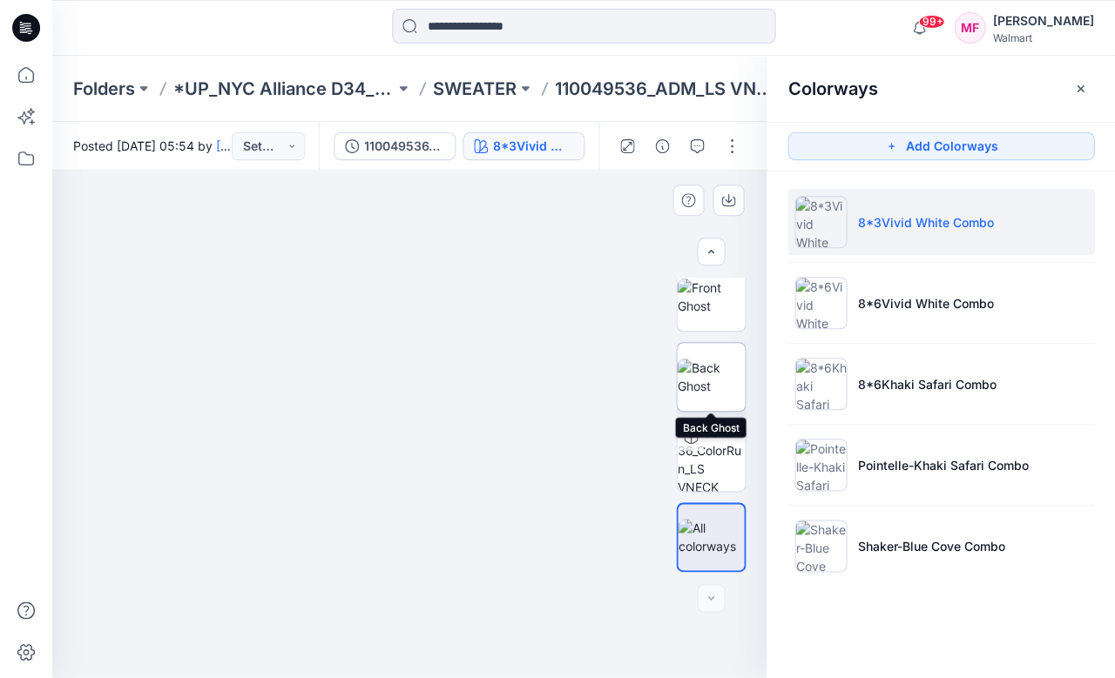
scroll to position [177, 0]
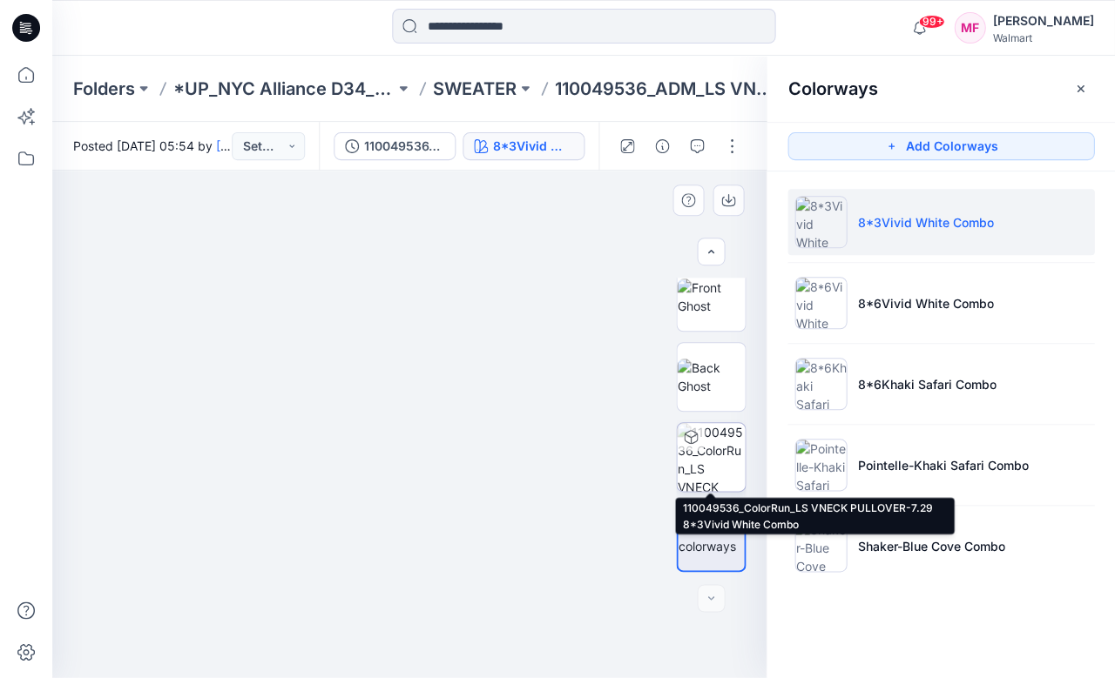
click at [712, 459] on img at bounding box center [711, 457] width 68 height 68
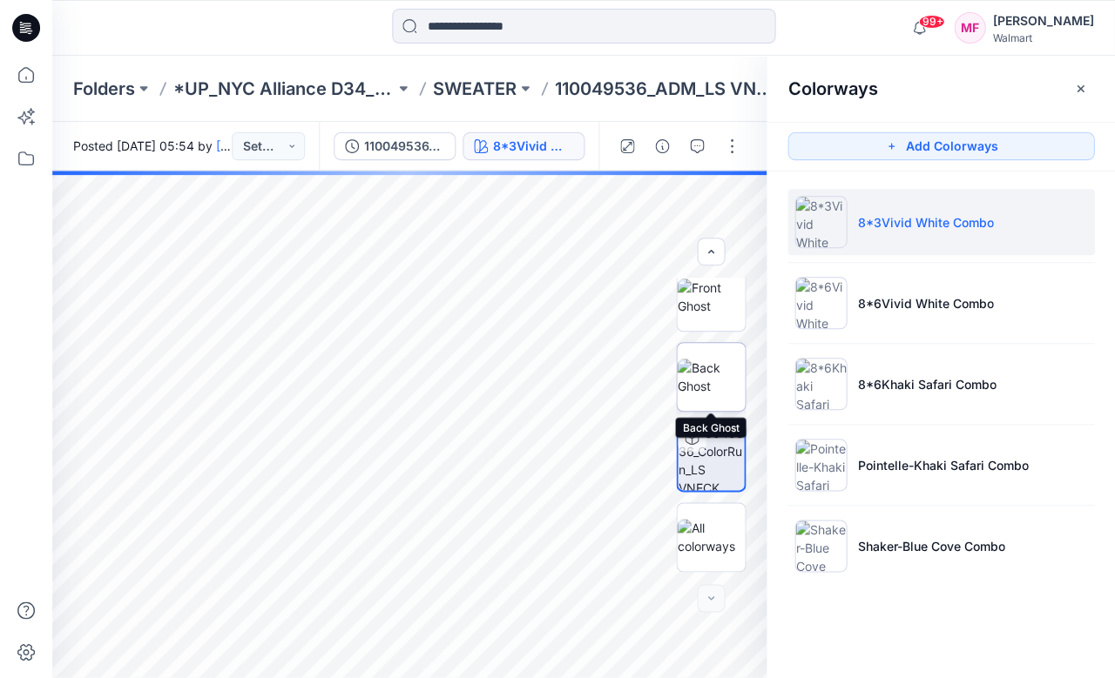
click at [708, 369] on img at bounding box center [711, 377] width 68 height 37
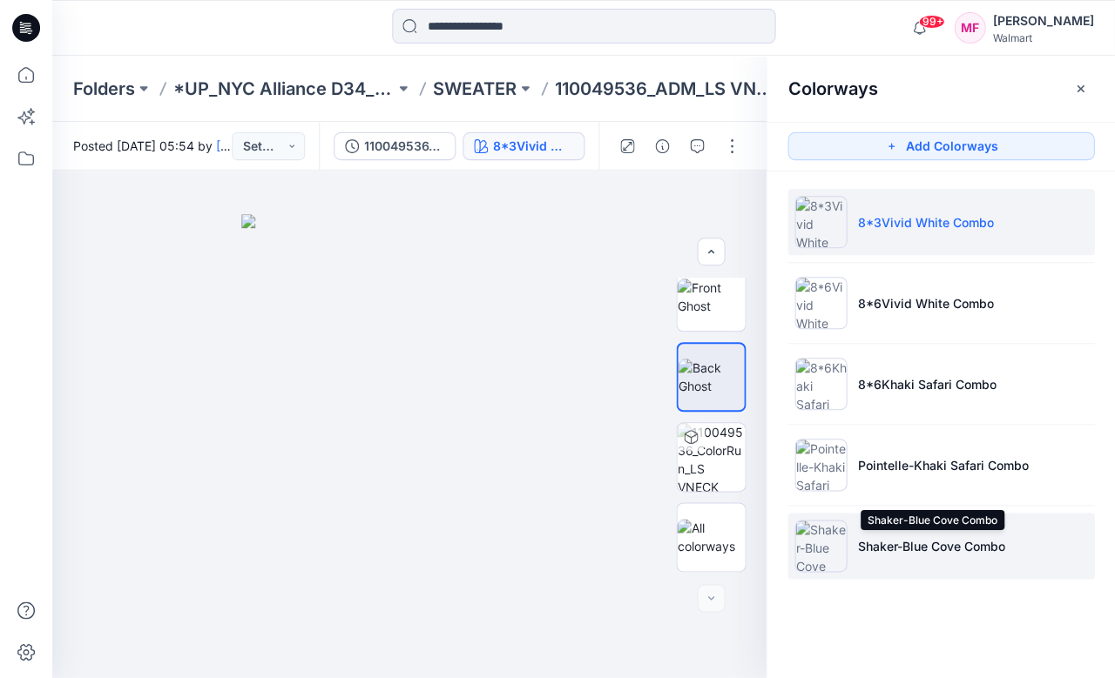
click at [908, 543] on p "Shaker-Blue Cove Combo" at bounding box center [930, 546] width 147 height 18
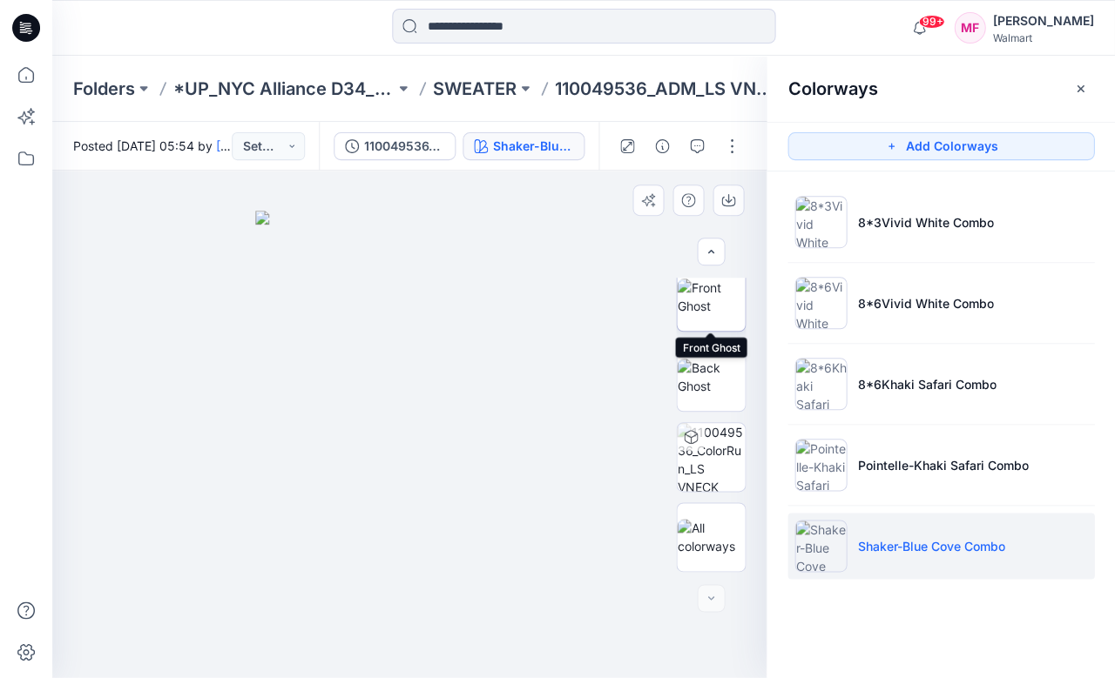
click at [705, 301] on img at bounding box center [711, 297] width 68 height 37
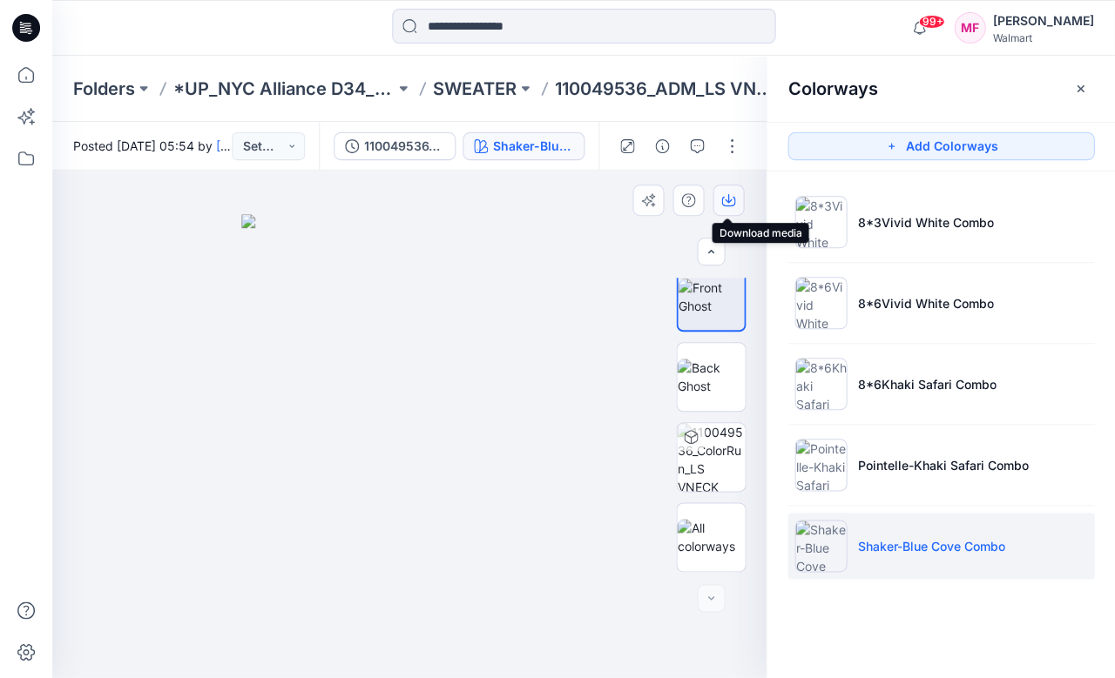
click at [729, 199] on icon "button" at bounding box center [728, 200] width 14 height 14
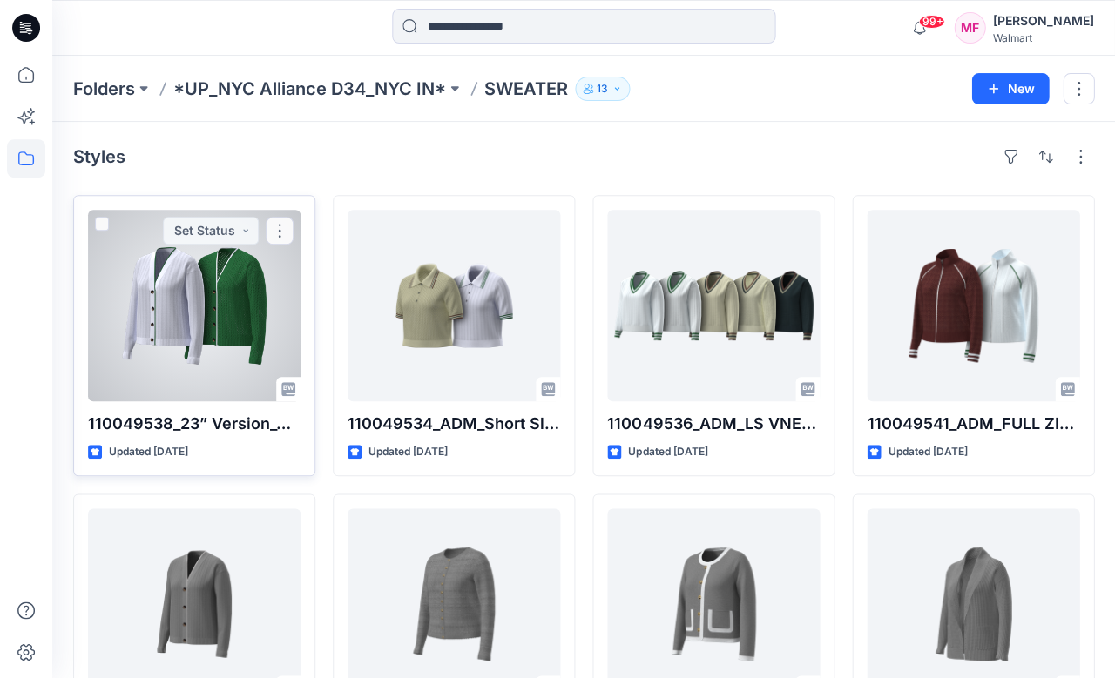
click at [233, 297] on div at bounding box center [194, 306] width 213 height 192
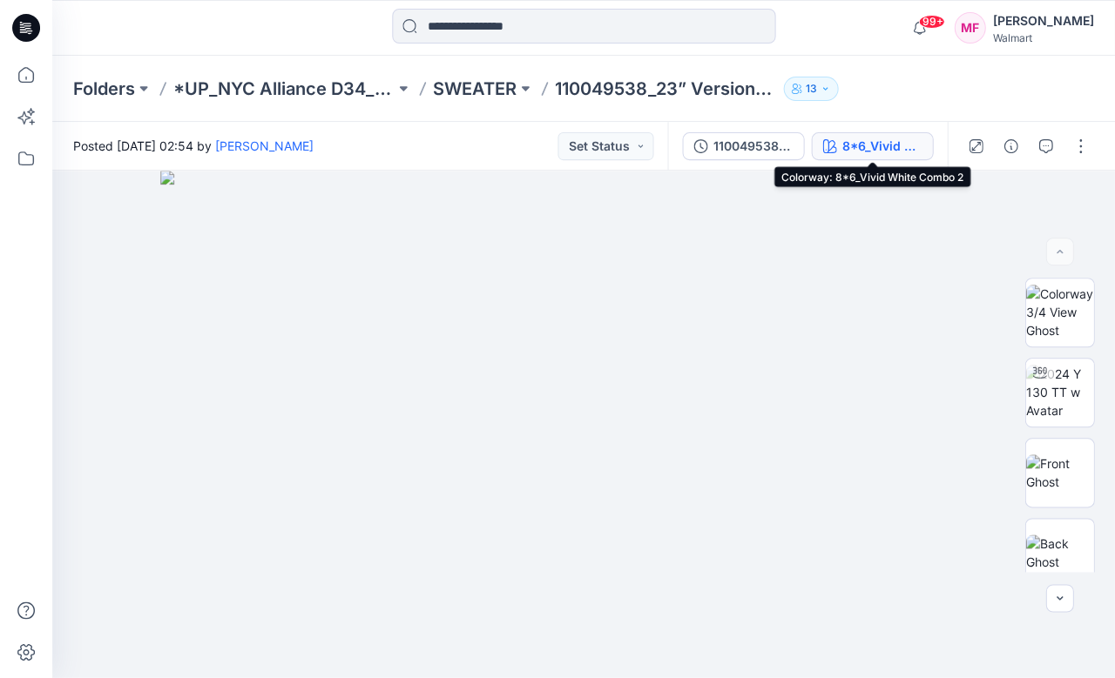
click at [886, 146] on div "8*6_Vivid White Combo 2" at bounding box center [881, 146] width 80 height 19
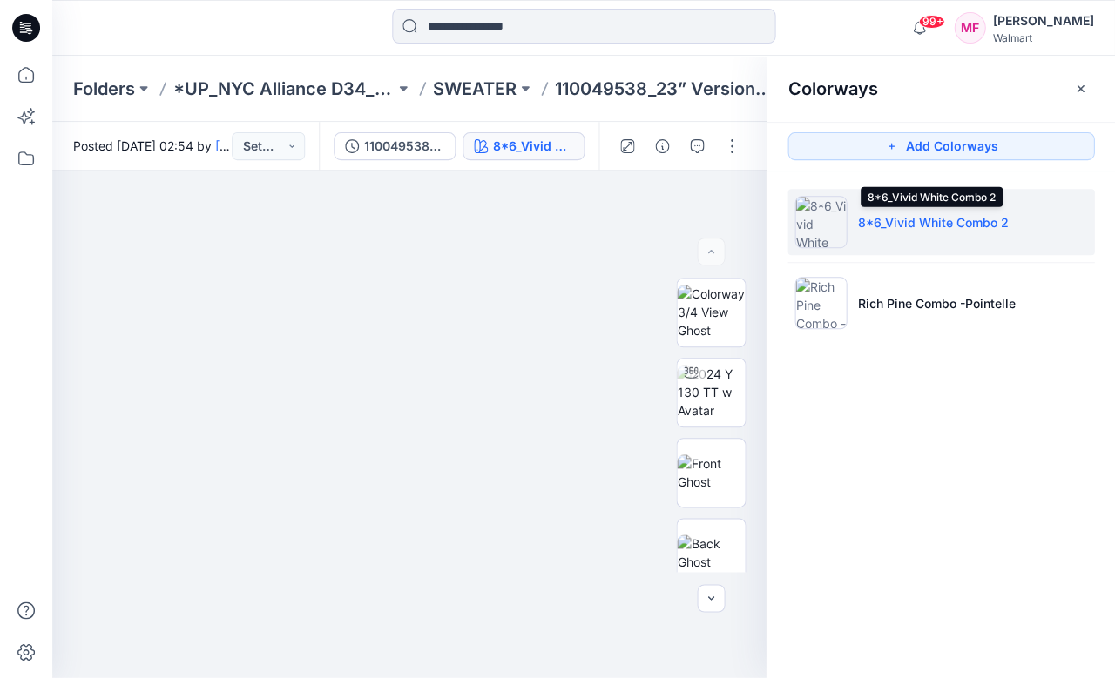
click at [919, 229] on p "8*6_Vivid White Combo 2" at bounding box center [932, 222] width 151 height 18
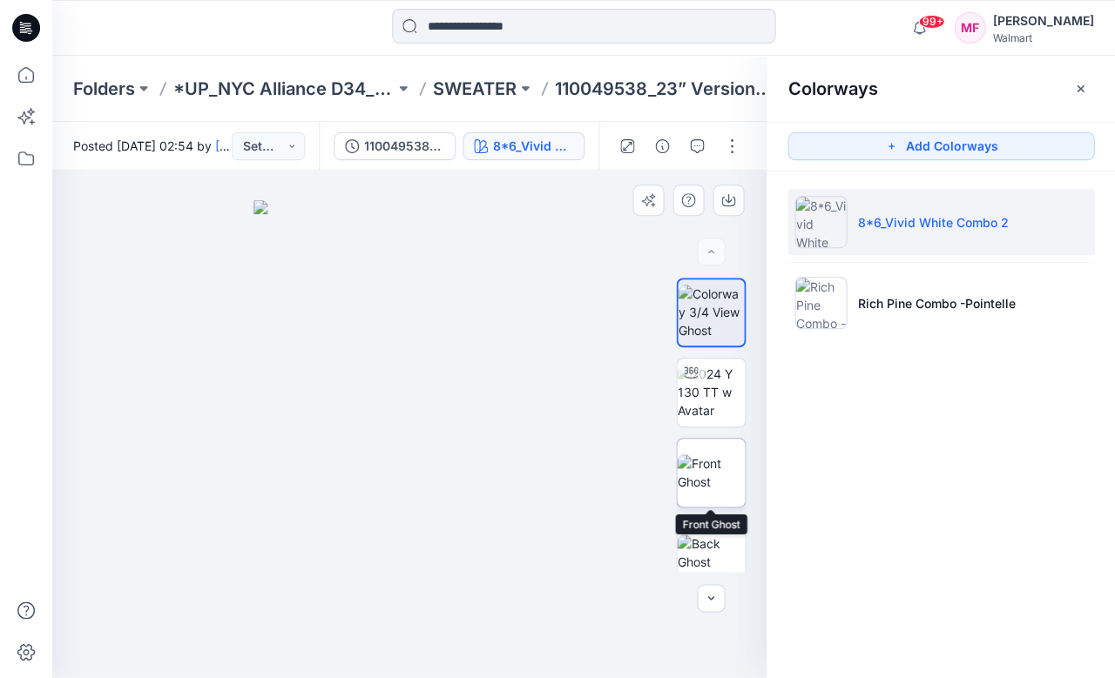
click at [722, 491] on img at bounding box center [711, 473] width 68 height 37
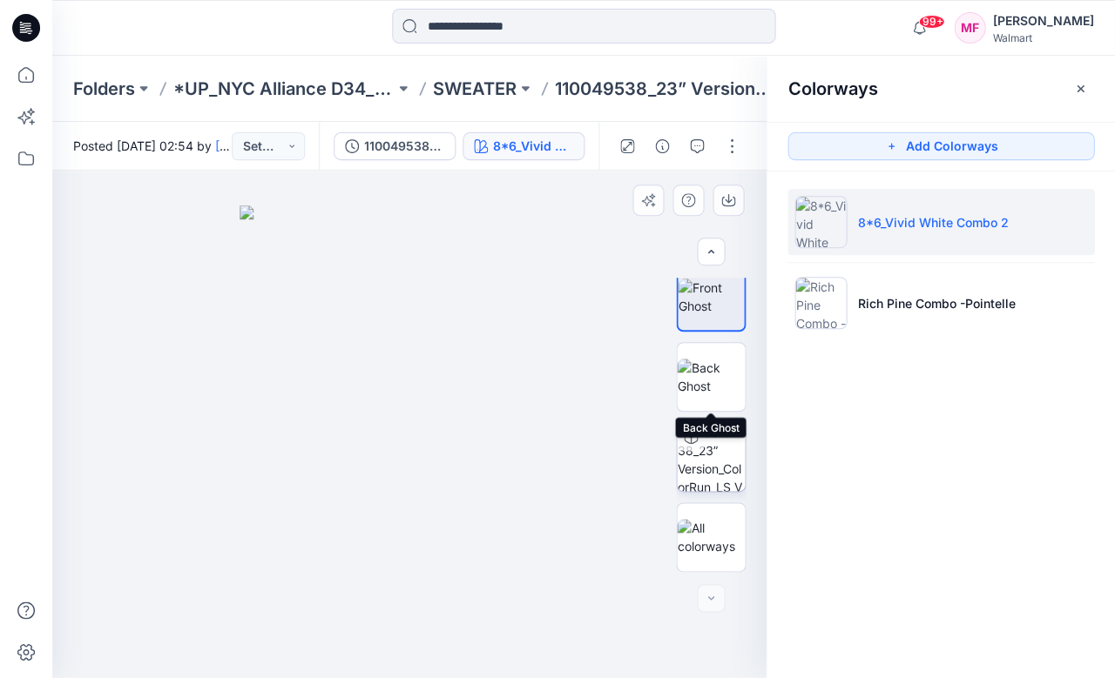
scroll to position [177, 0]
click at [708, 550] on img at bounding box center [711, 537] width 68 height 37
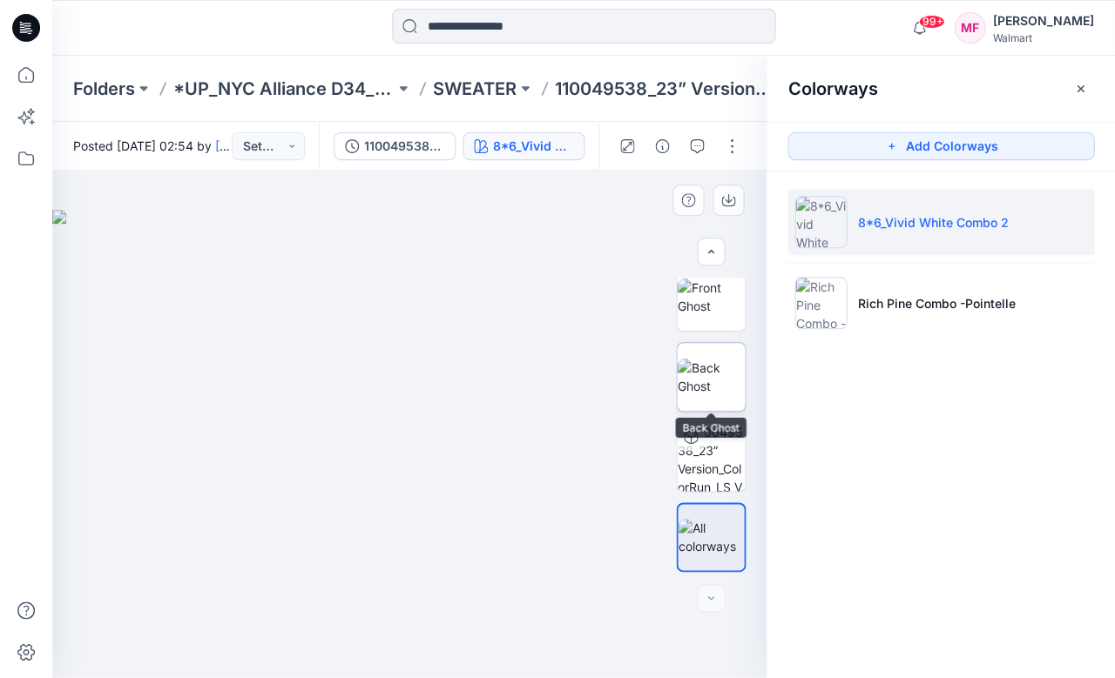
click at [700, 364] on img at bounding box center [711, 377] width 68 height 37
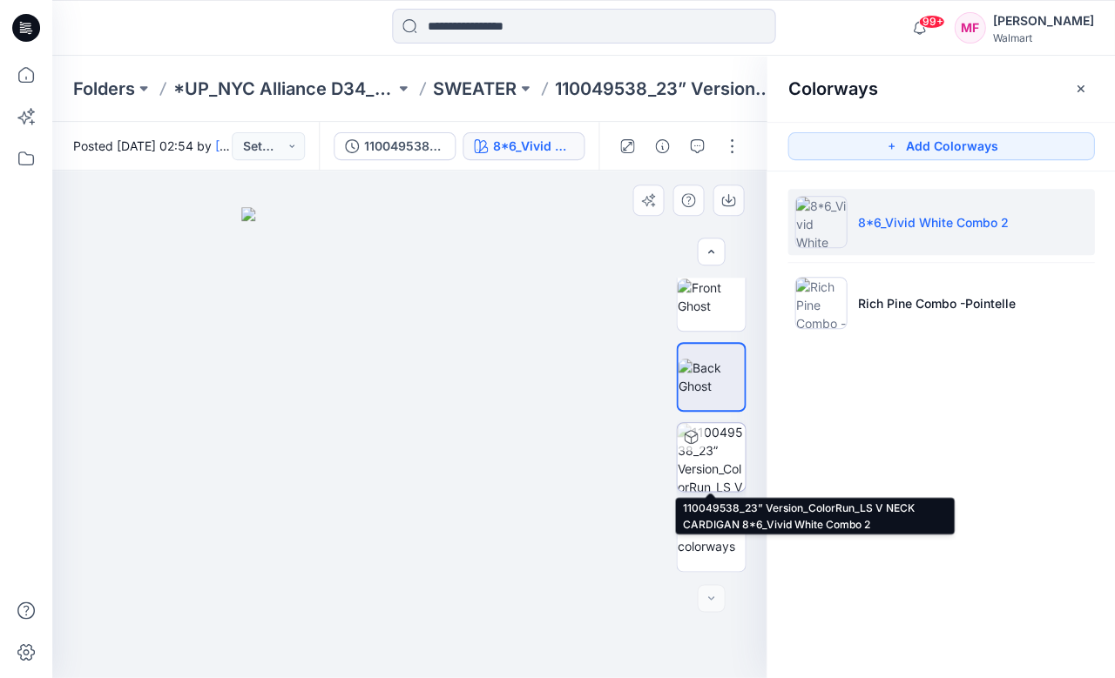
click at [719, 456] on img at bounding box center [711, 457] width 68 height 68
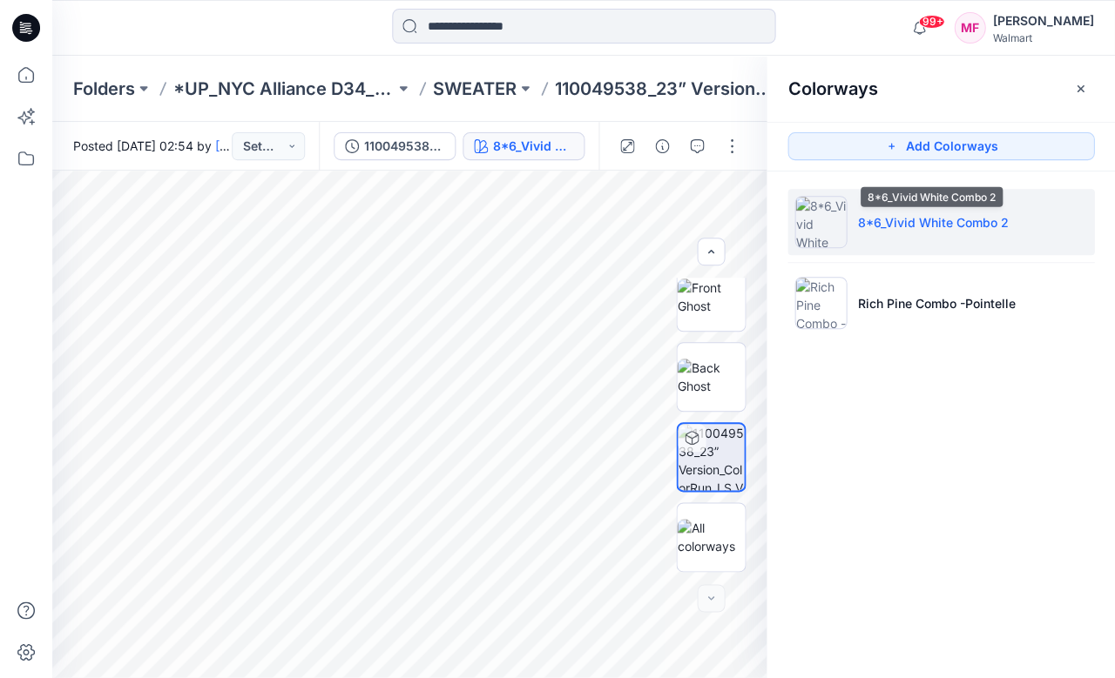
click at [872, 222] on p "8*6_Vivid White Combo 2" at bounding box center [932, 222] width 151 height 18
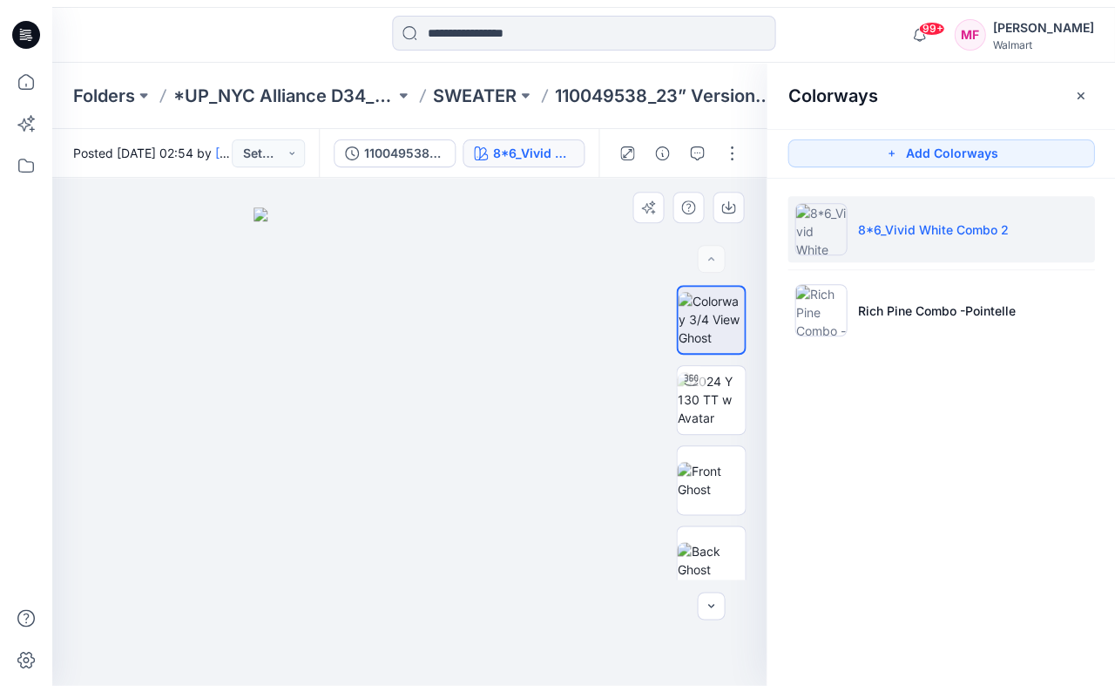
scroll to position [0, 0]
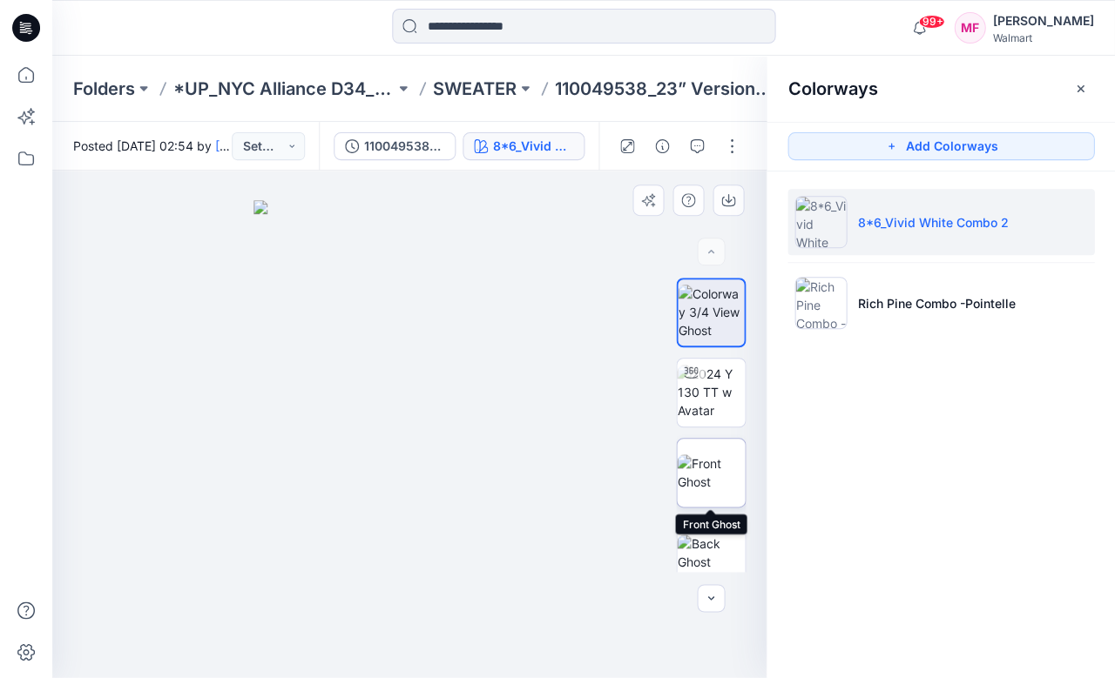
click at [710, 455] on img at bounding box center [711, 473] width 68 height 37
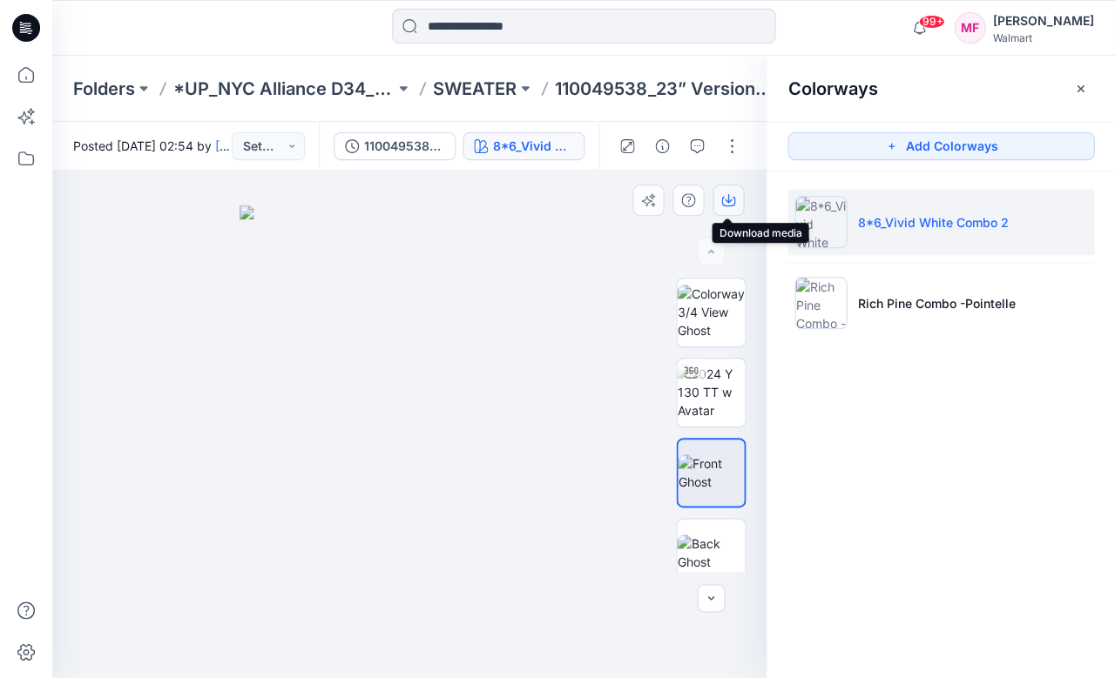
click at [732, 198] on icon "button" at bounding box center [728, 200] width 14 height 14
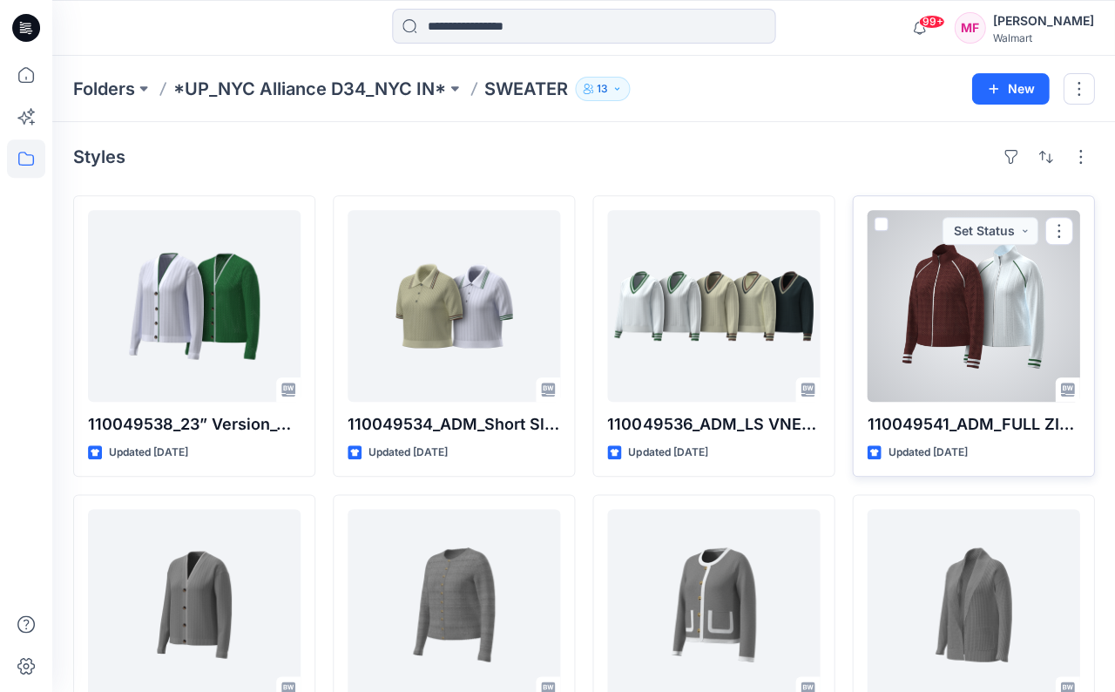
click at [941, 301] on div at bounding box center [973, 306] width 213 height 192
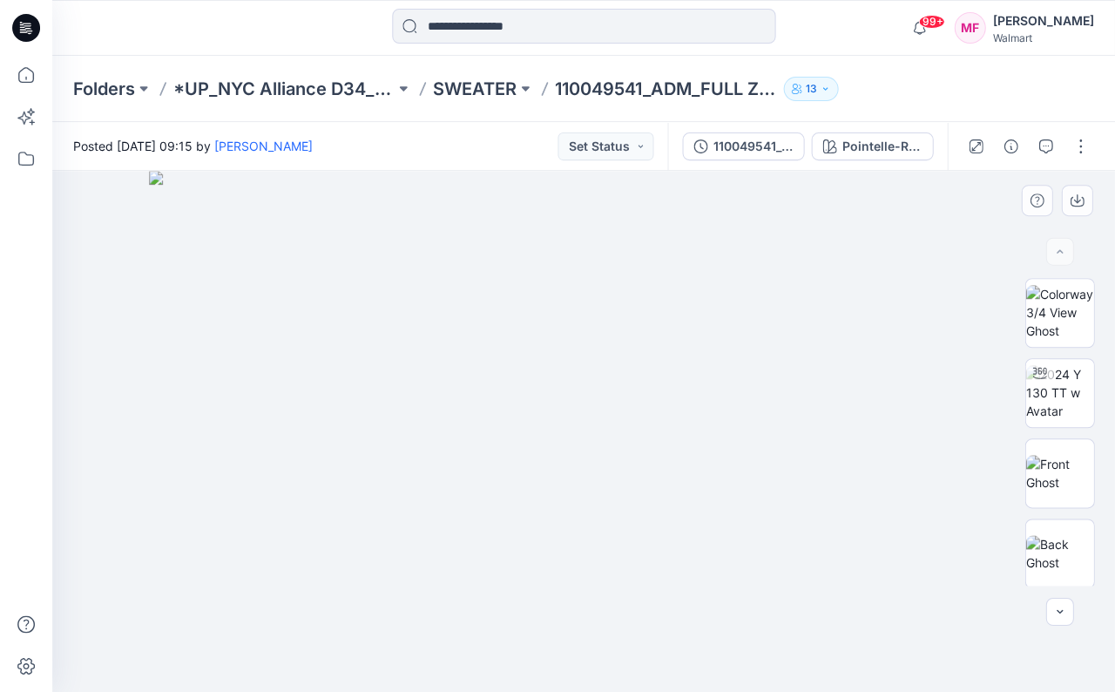
click at [708, 310] on img at bounding box center [583, 431] width 868 height 521
click at [145, 84] on button at bounding box center [143, 89] width 17 height 24
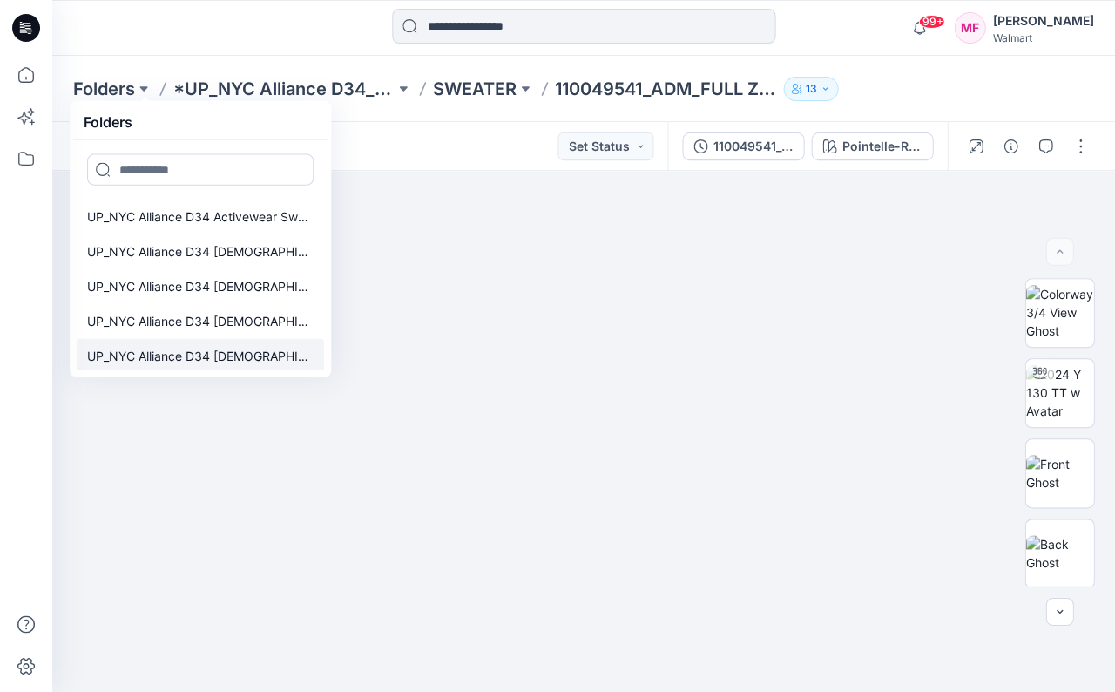
scroll to position [479, 0]
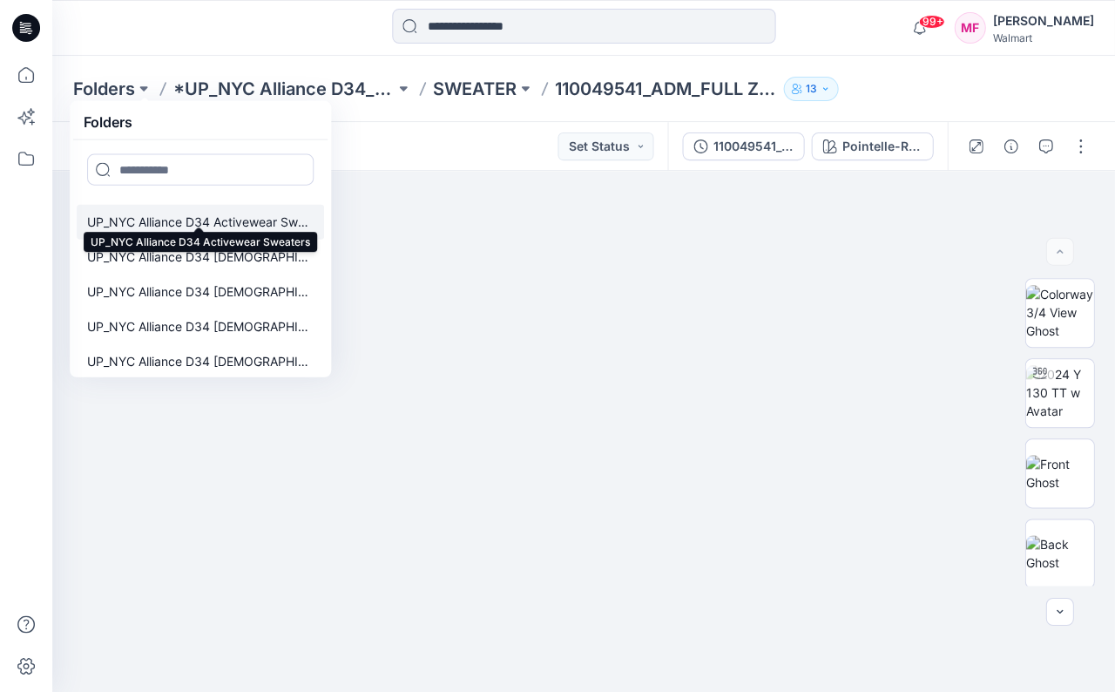
click at [219, 216] on p "UP_NYC Alliance D34 Activewear Sweaters" at bounding box center [200, 222] width 226 height 21
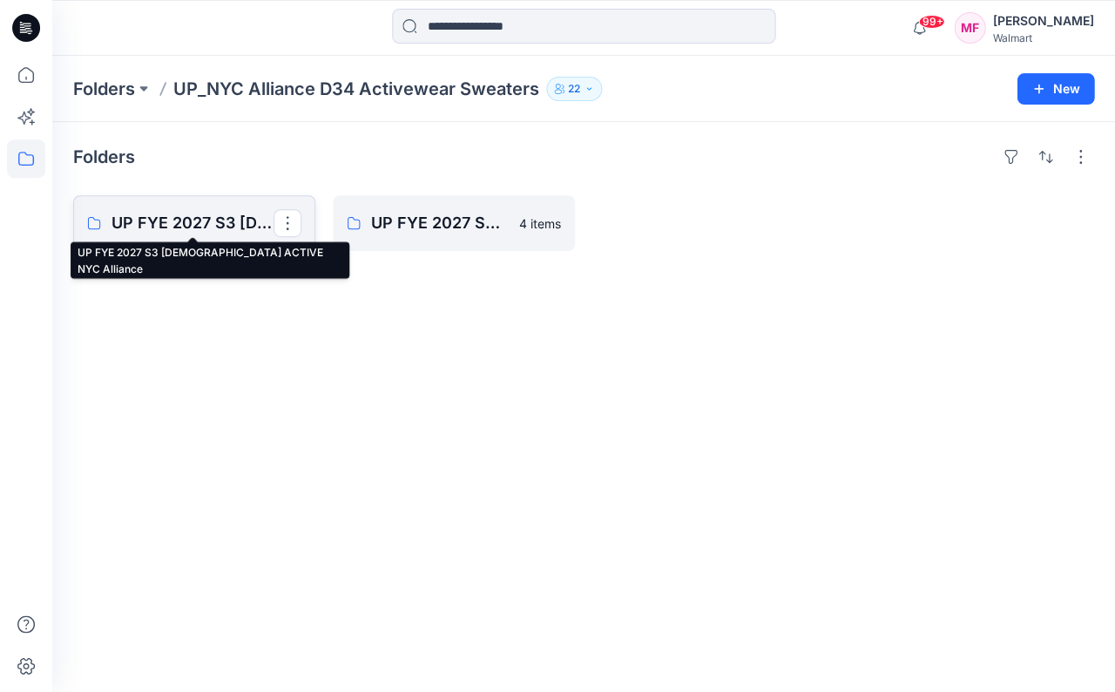
click at [218, 217] on p "UP FYE 2027 S3 [DEMOGRAPHIC_DATA] ACTIVE NYC Alliance" at bounding box center [192, 223] width 162 height 24
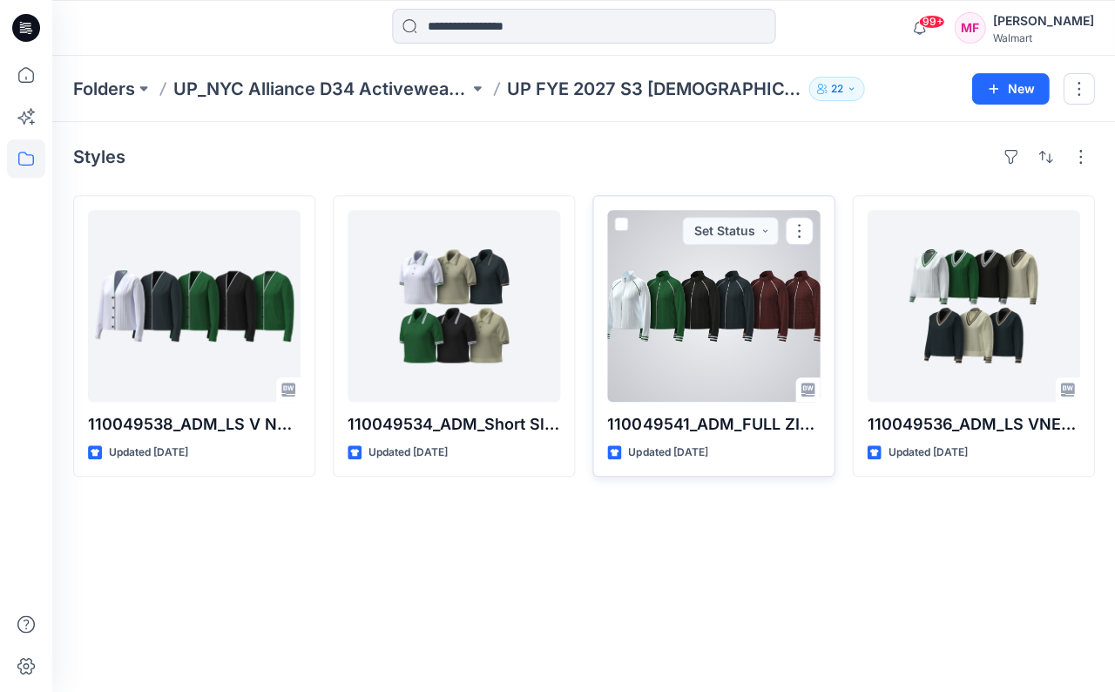
click at [749, 321] on div at bounding box center [713, 306] width 213 height 192
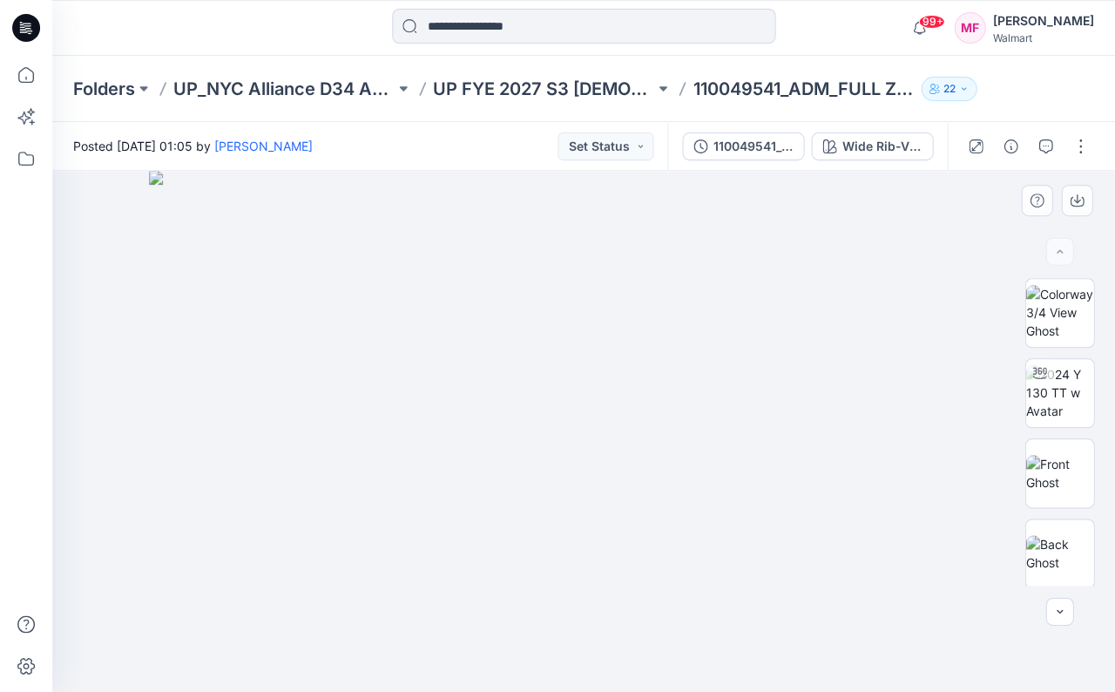
click at [420, 426] on img at bounding box center [583, 431] width 868 height 521
click at [888, 145] on div "Wide Rib-Vivid White Combo" at bounding box center [881, 146] width 80 height 19
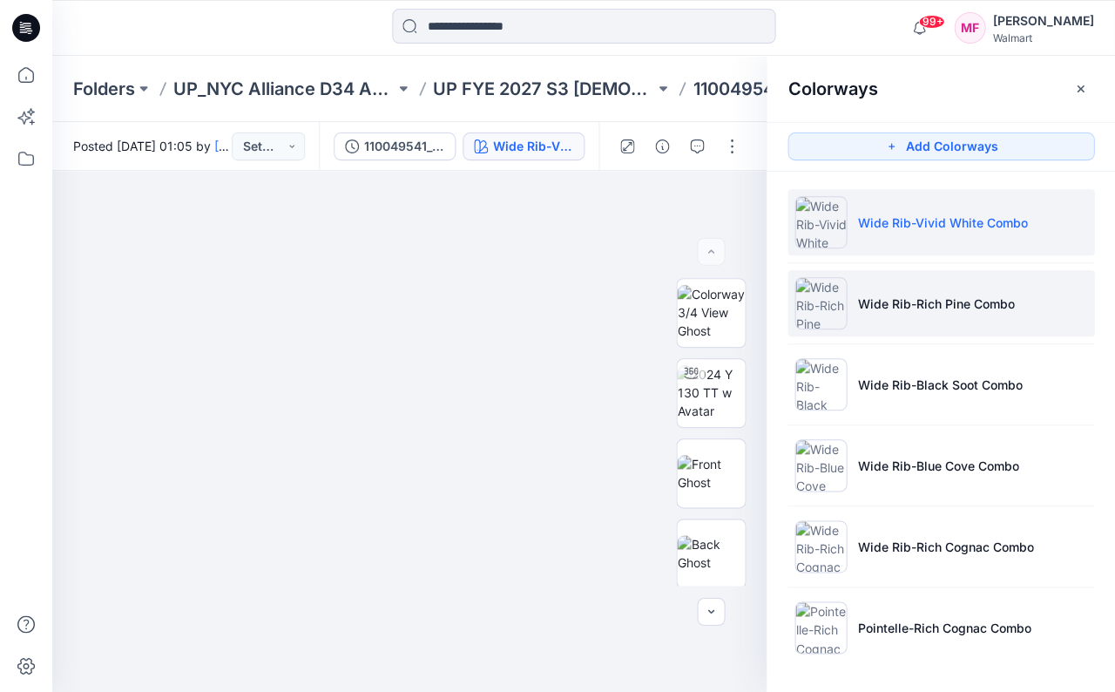
click at [867, 294] on p "Wide Rib-Rich Pine Combo" at bounding box center [935, 303] width 157 height 18
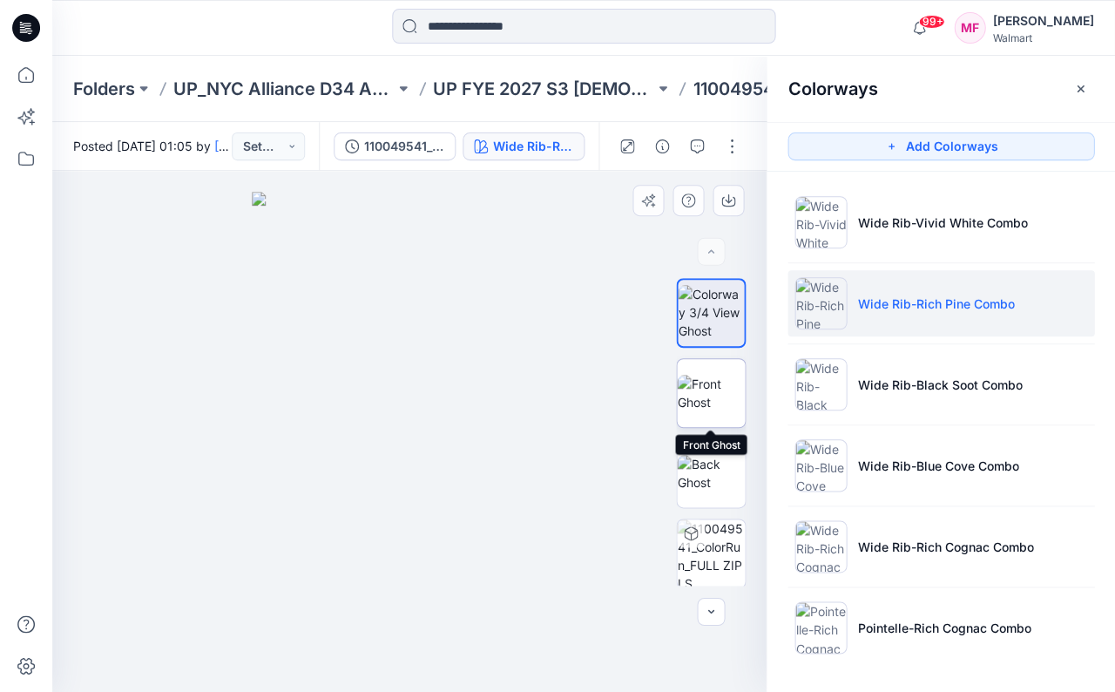
click at [714, 400] on img at bounding box center [711, 392] width 68 height 37
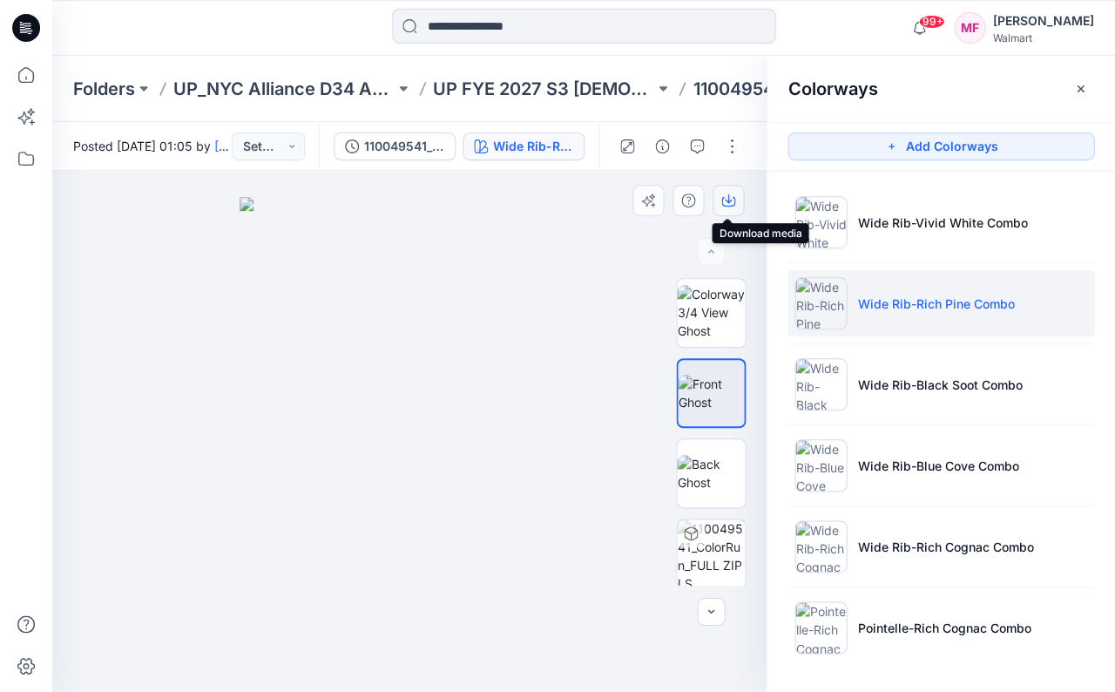
click at [725, 201] on icon "button" at bounding box center [728, 198] width 7 height 9
